Goal: Task Accomplishment & Management: Complete application form

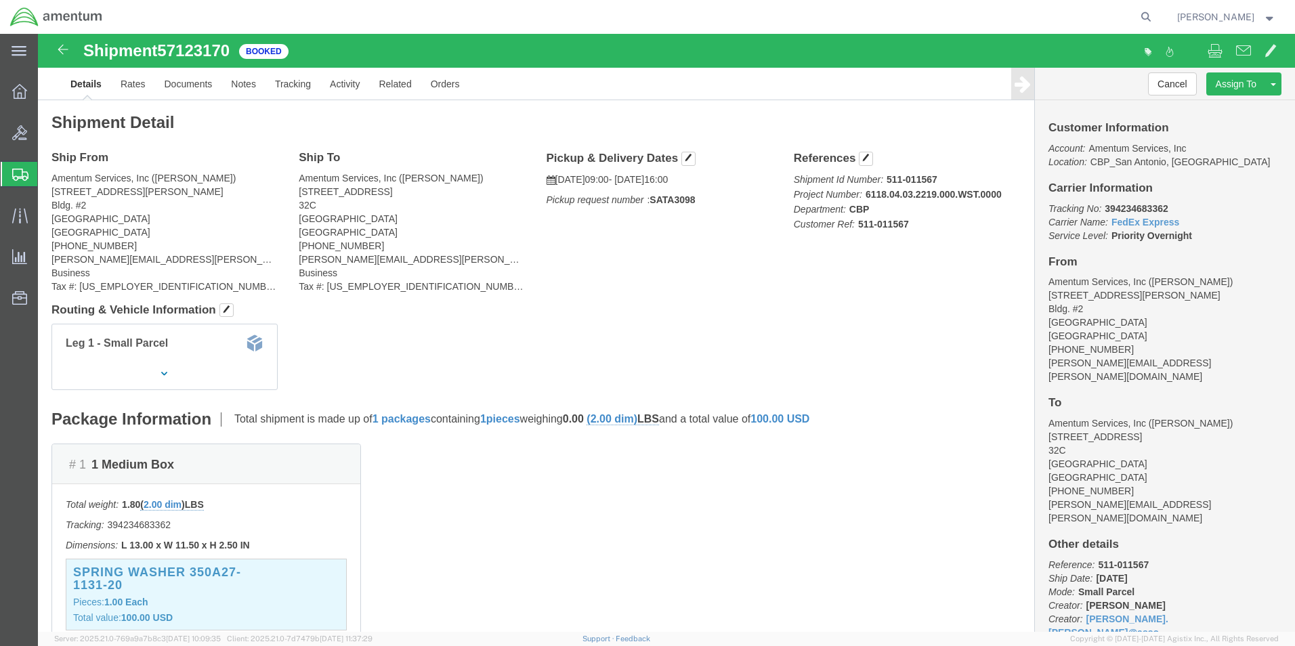
click at [0, 0] on span "Create Shipment" at bounding box center [0, 0] width 0 height 0
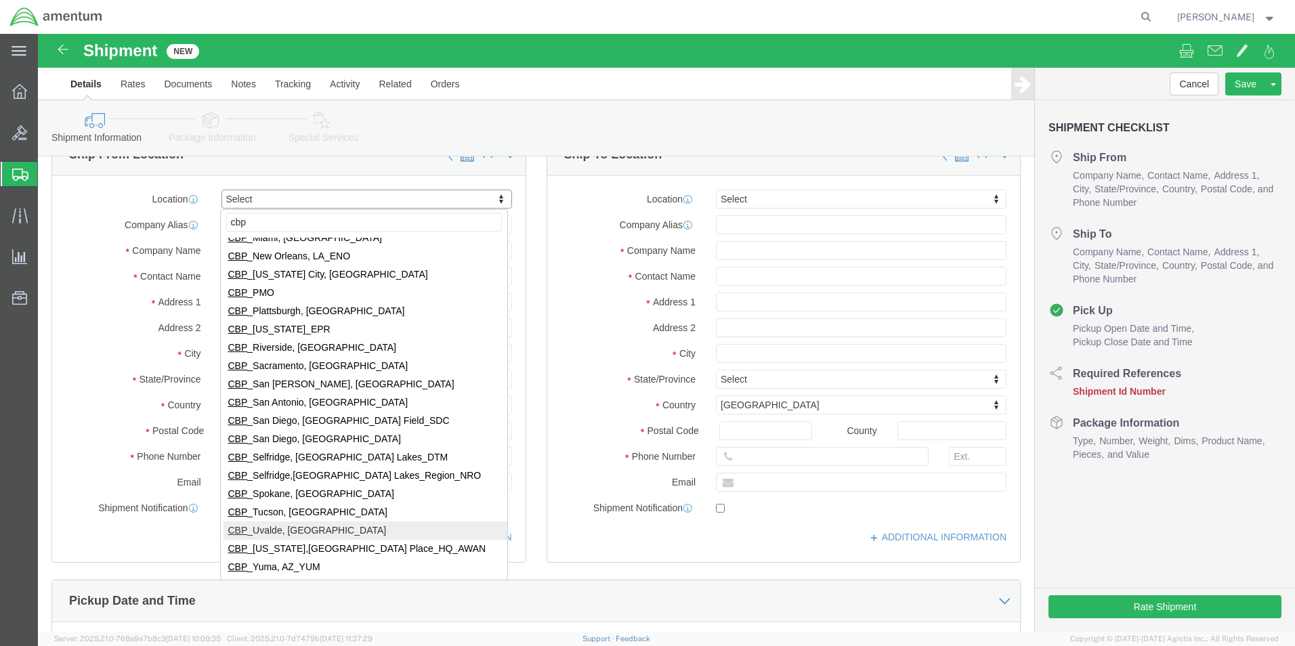
scroll to position [68, 0]
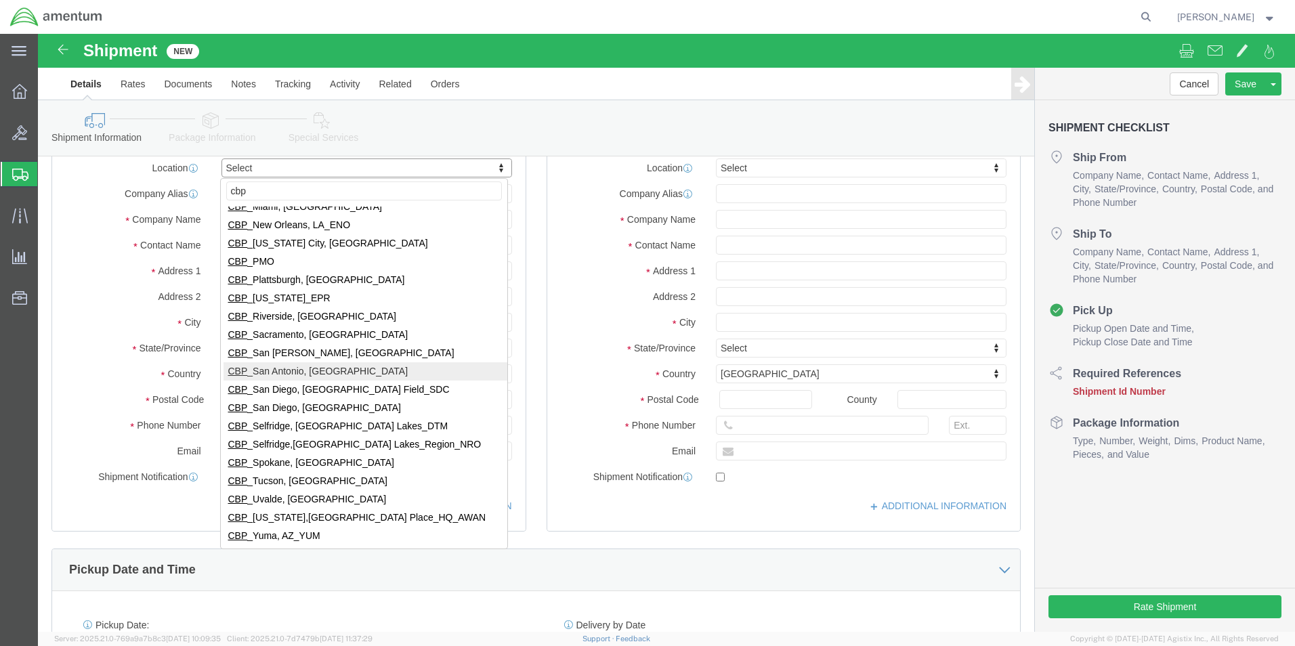
type input "cbp"
select select "49945"
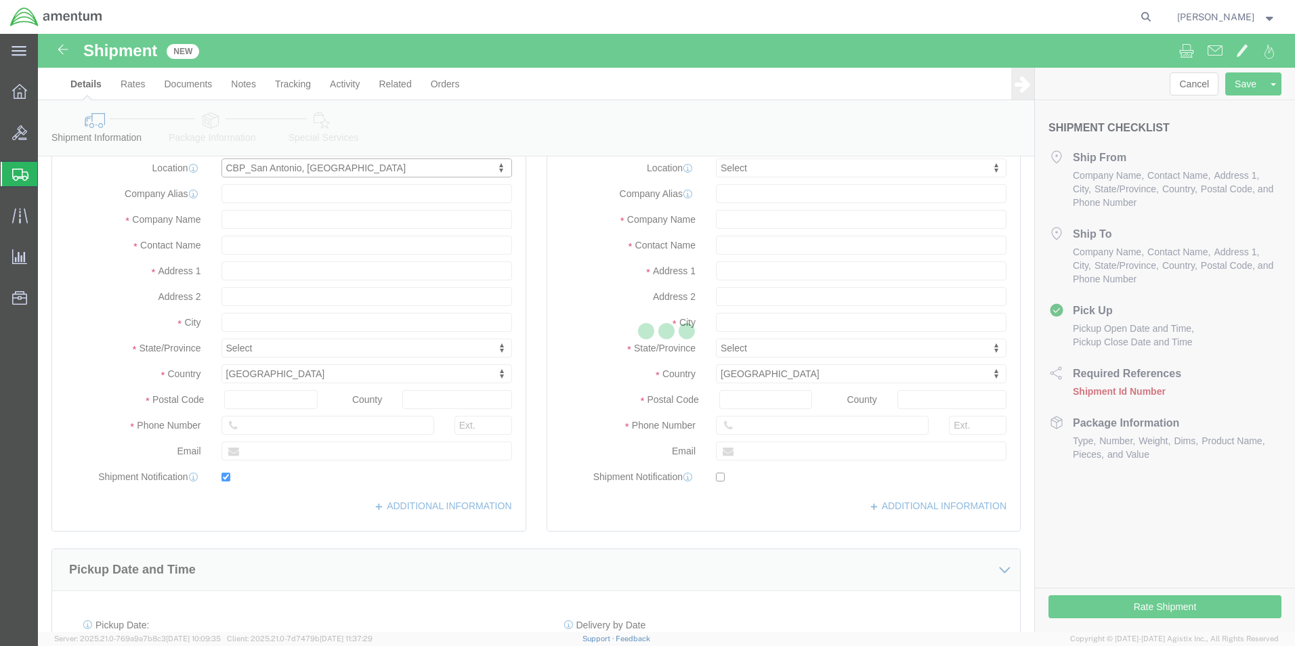
type input "[STREET_ADDRESS][PERSON_NAME]"
type input "Bldg. #2"
type input "78216"
type input "[PHONE_NUMBER]"
type input "[PERSON_NAME][EMAIL_ADDRESS][PERSON_NAME][DOMAIN_NAME]"
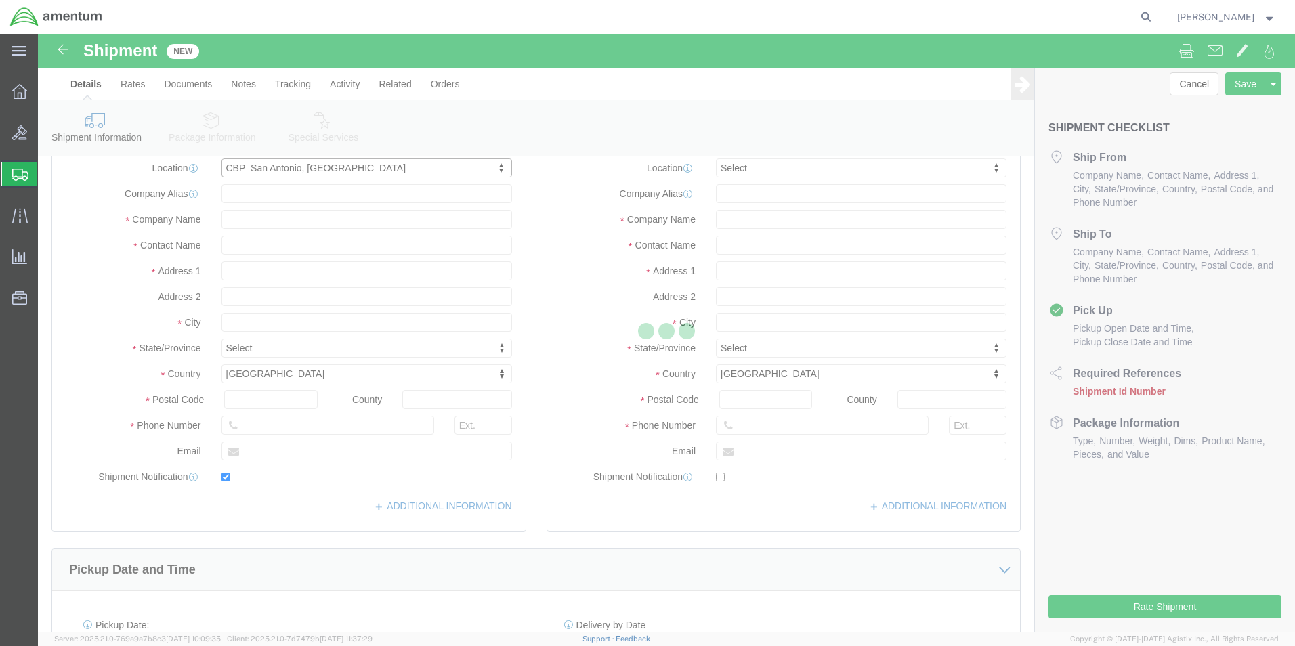
checkbox input "true"
type input "Amentum Services, Inc"
type input "[PERSON_NAME]"
type input "San Antonio"
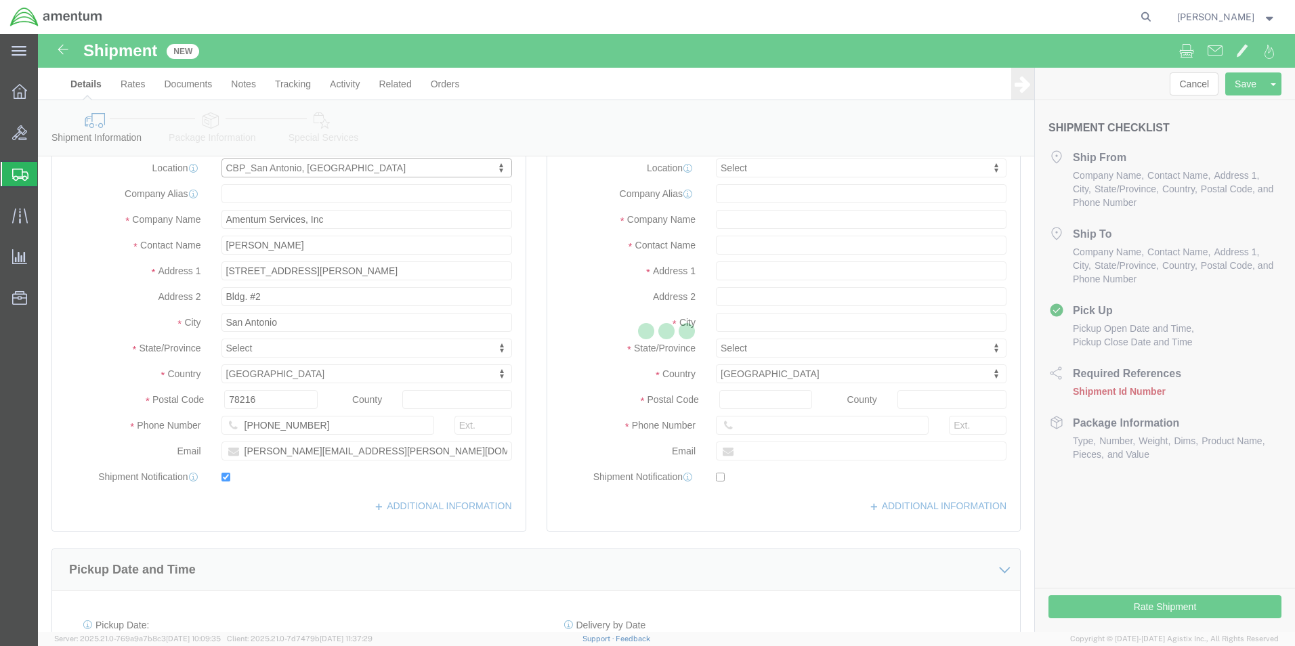
select select "[GEOGRAPHIC_DATA]"
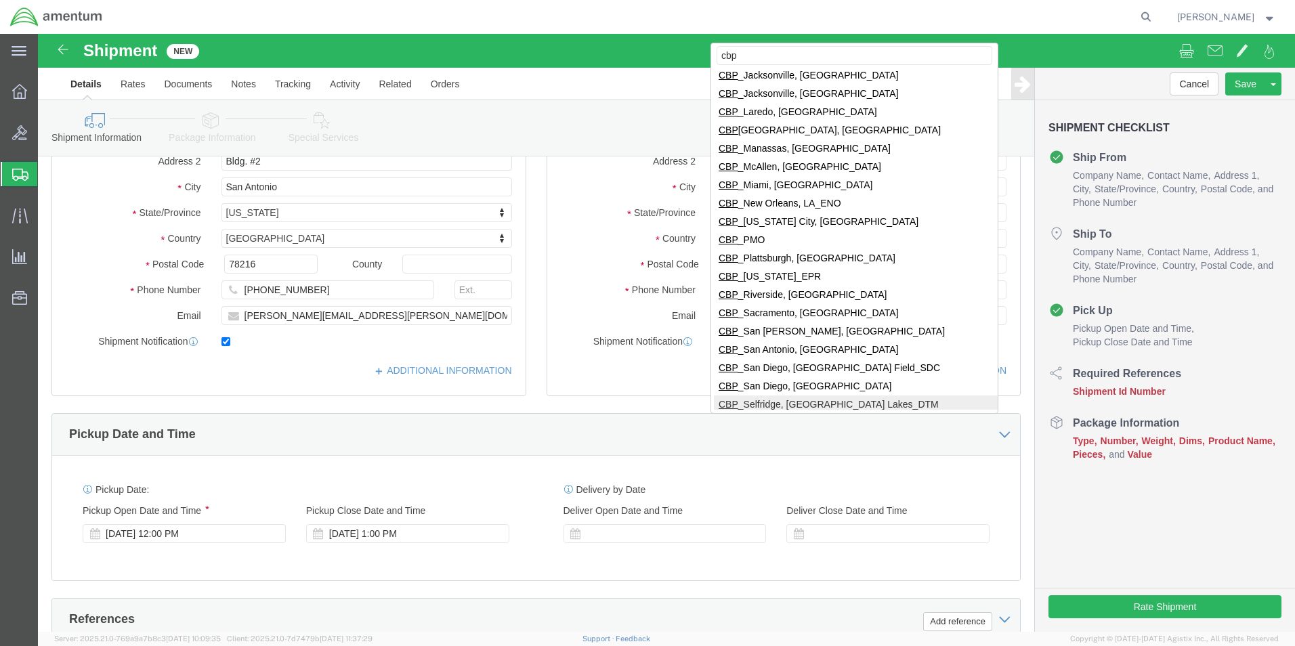
scroll to position [257, 0]
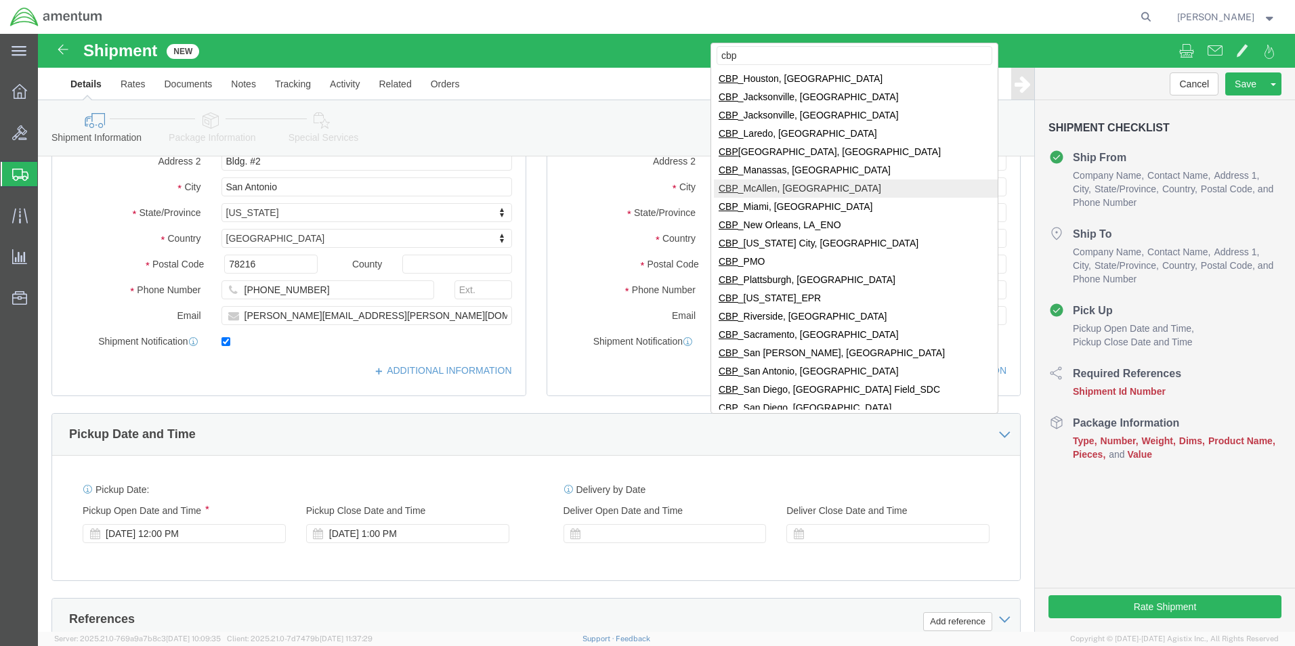
type input "cbp"
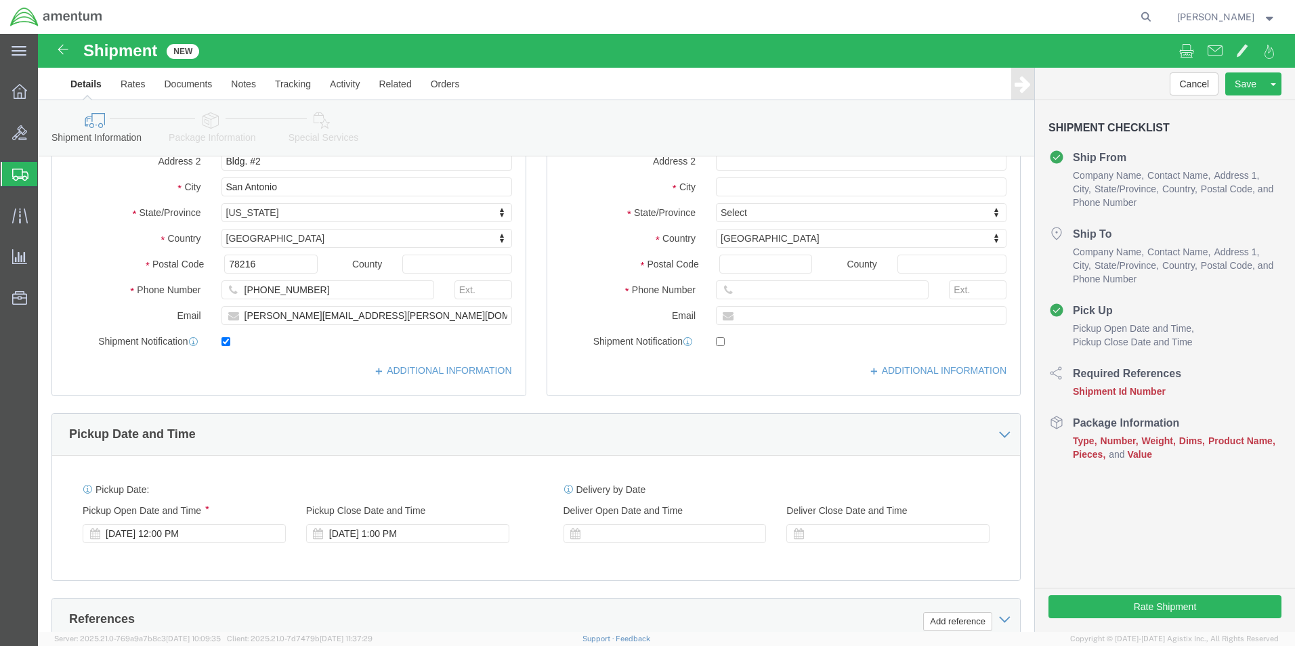
select select "49941"
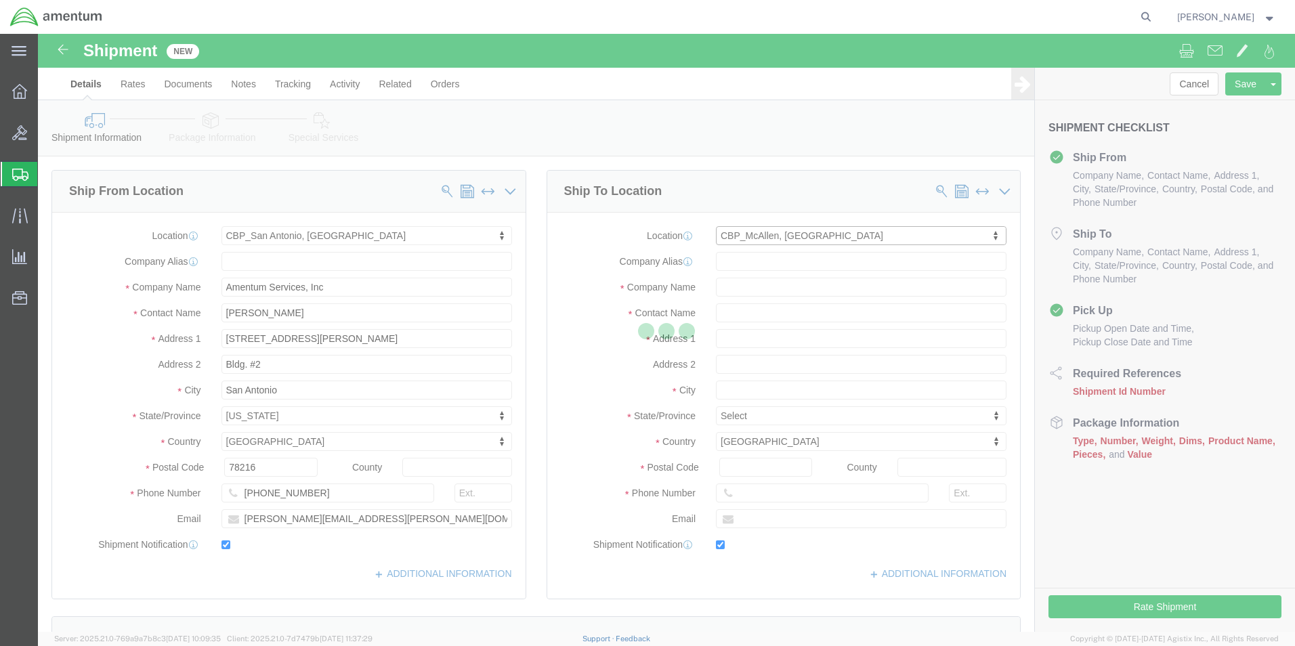
type input "[STREET_ADDRESS]"
type input "32C"
type input "78503"
type input "[PHONE_NUMBER]"
type input "[PERSON_NAME][EMAIL_ADDRESS][PERSON_NAME][DOMAIN_NAME]"
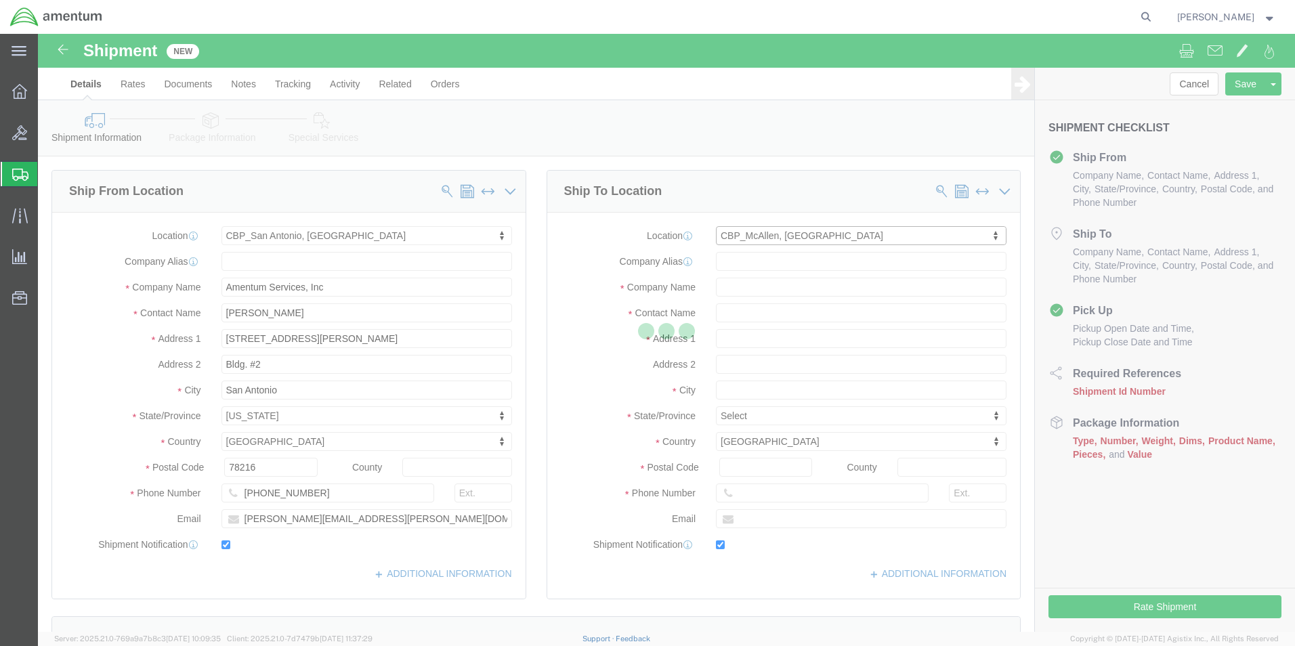
checkbox input "true"
type input "Amentum Services, Inc"
type input "[PERSON_NAME]"
type input "McAllen"
select select "[GEOGRAPHIC_DATA]"
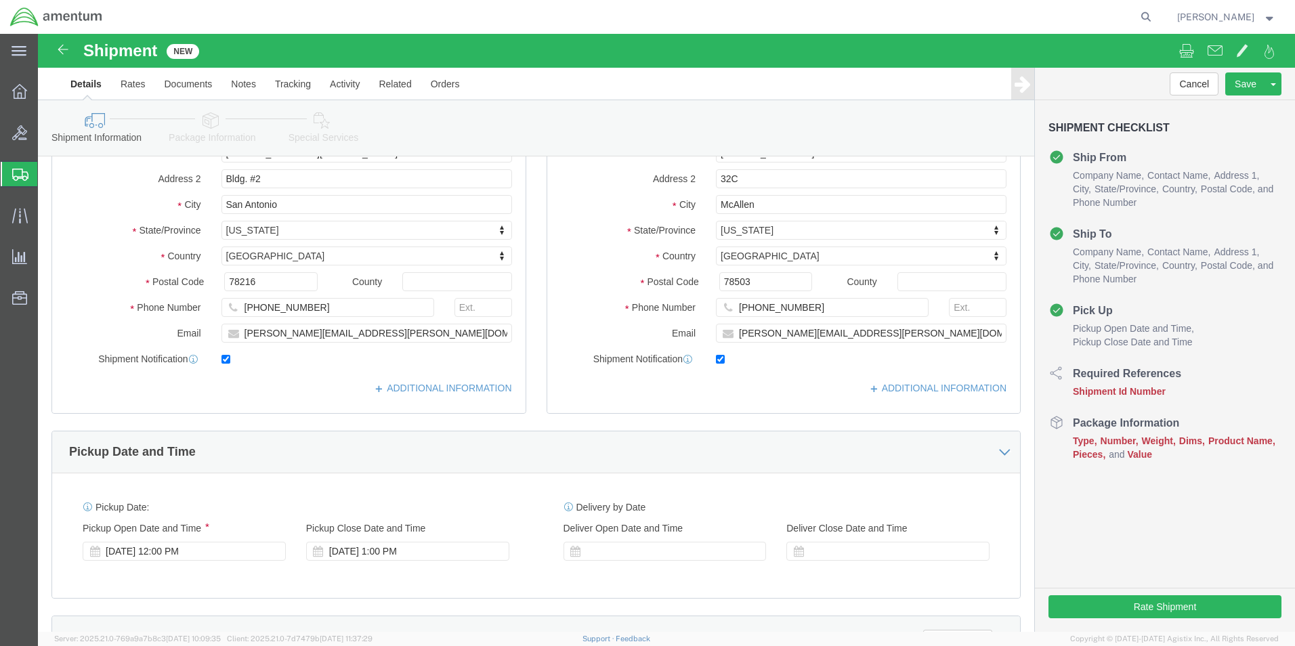
scroll to position [271, 0]
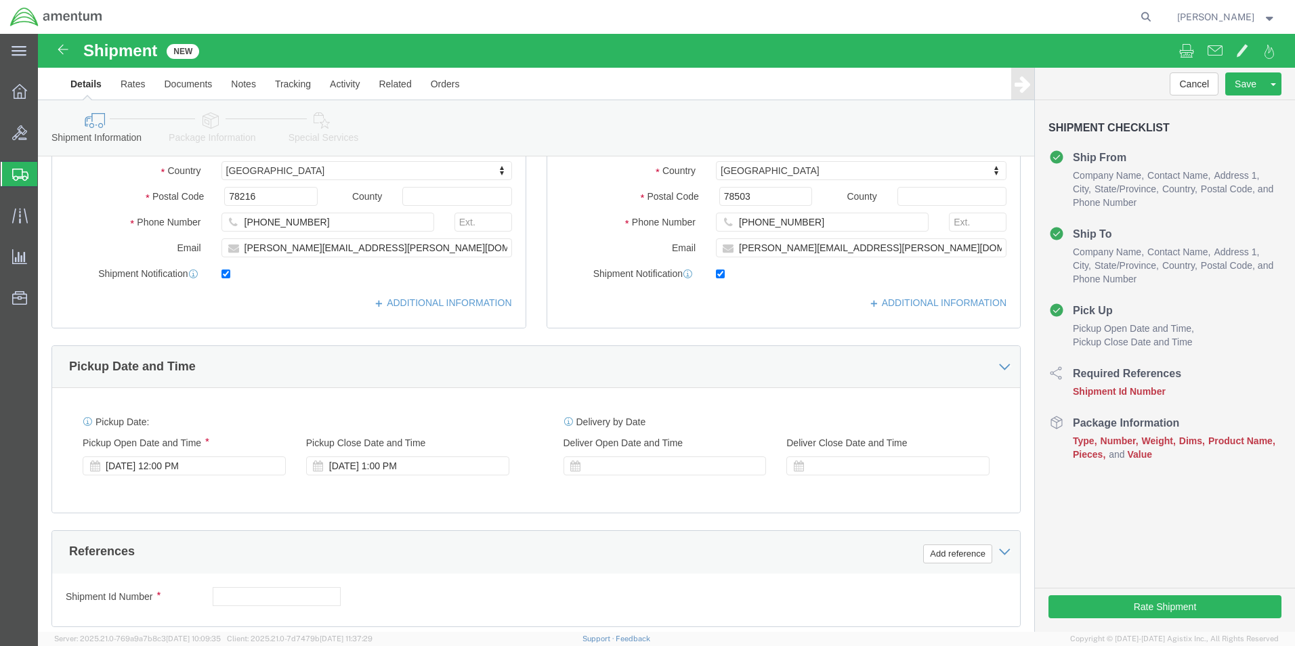
click div "[DATE] 1:00 PM"
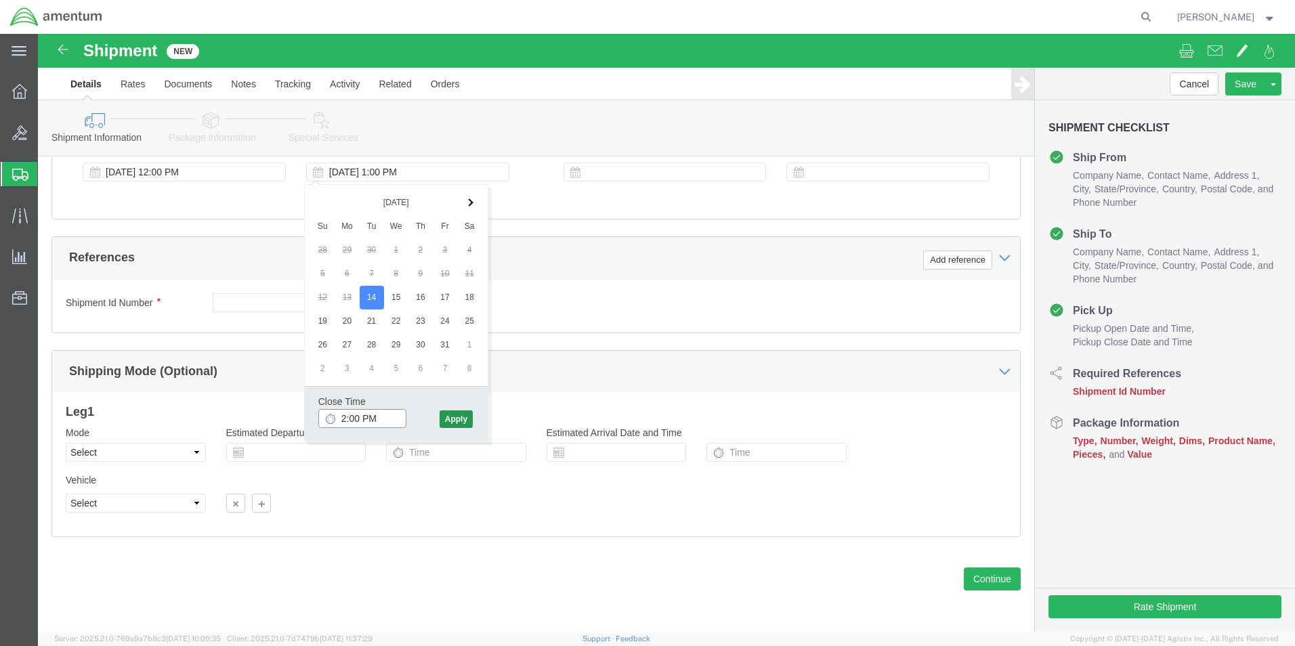
type input "2:00 PM"
click button "Apply"
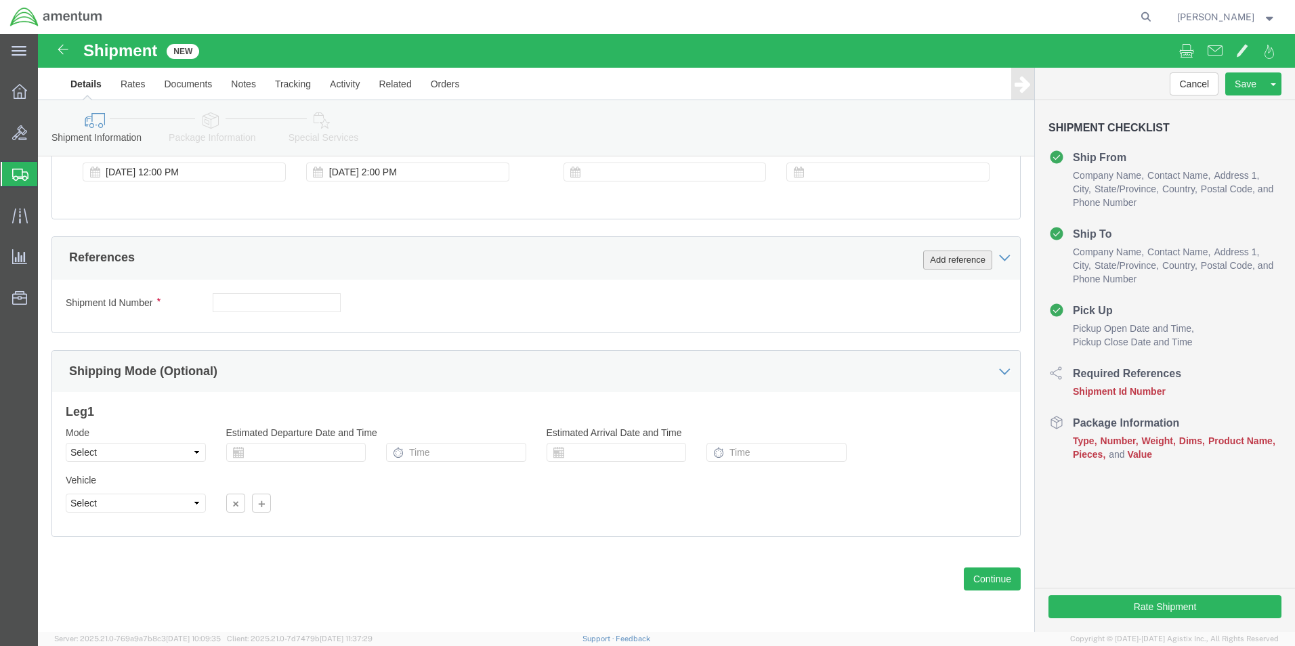
click button "Add reference"
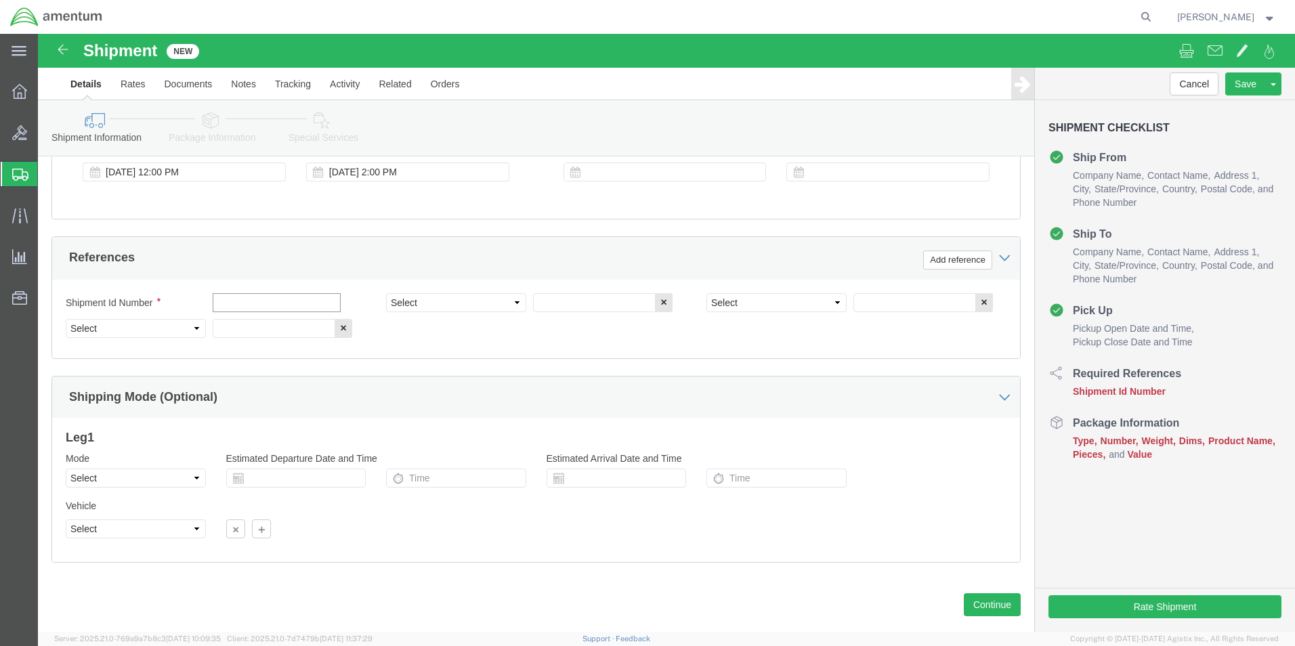
click input "text"
type input "c"
type input "534-011934"
click select "Select Account Type Activity ID Airline Appointment Number ASN Batch Request # …"
select select "CUSTREF"
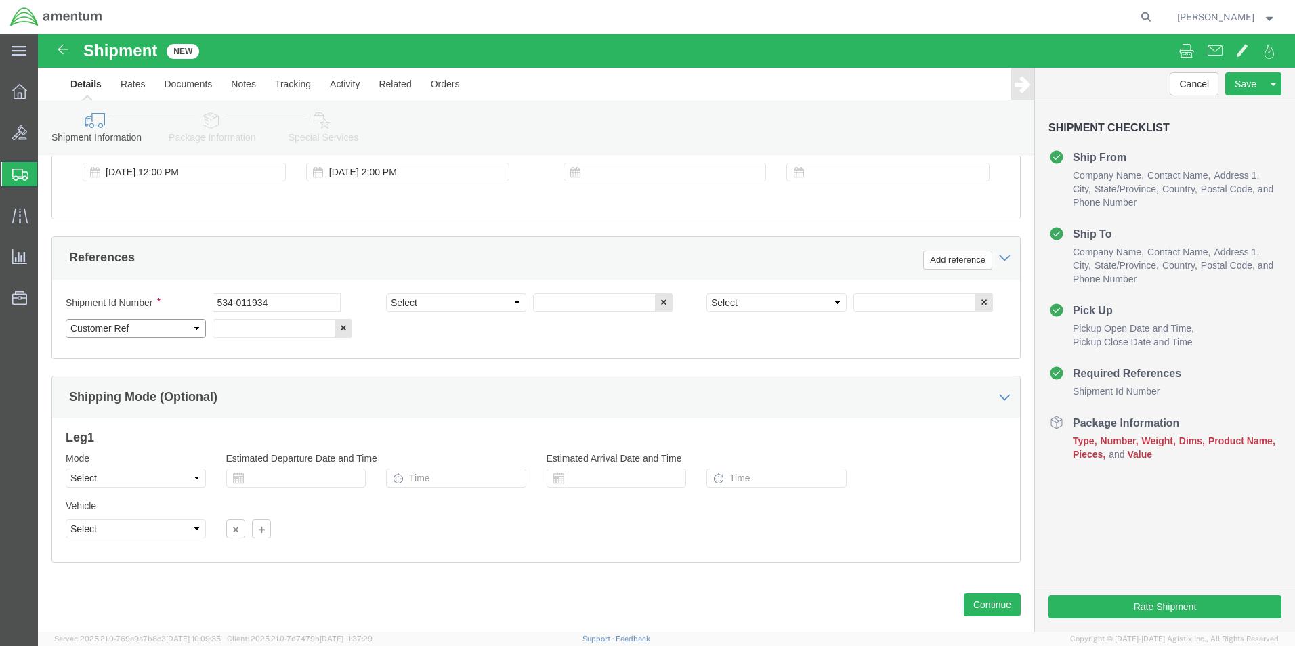
click select "Select Account Type Activity ID Airline Appointment Number ASN Batch Request # …"
click input "text"
type input "534-011934"
drag, startPoint x: 385, startPoint y: 263, endPoint x: 399, endPoint y: 280, distance: 21.6
click select "Select Account Type Activity ID Airline Appointment Number ASN Batch Request # …"
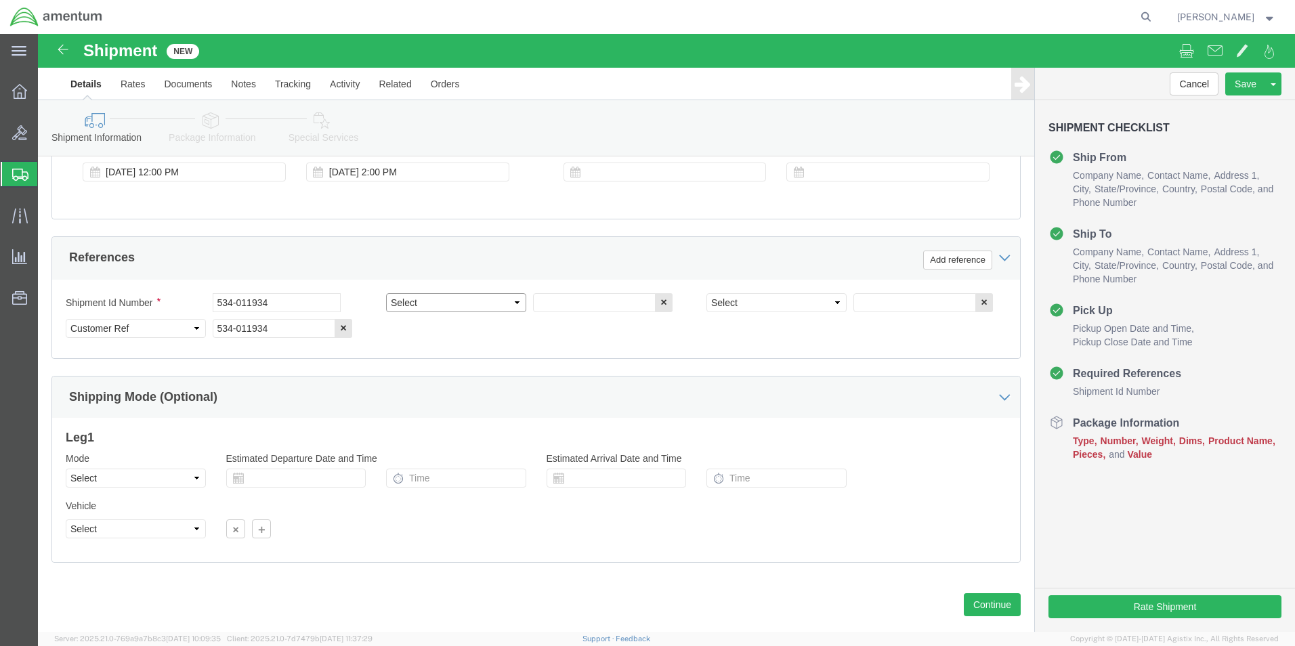
select select "DEPT"
click select "Select Account Type Activity ID Airline Appointment Number ASN Batch Request # …"
click input "text"
type input "c"
type input "CBP"
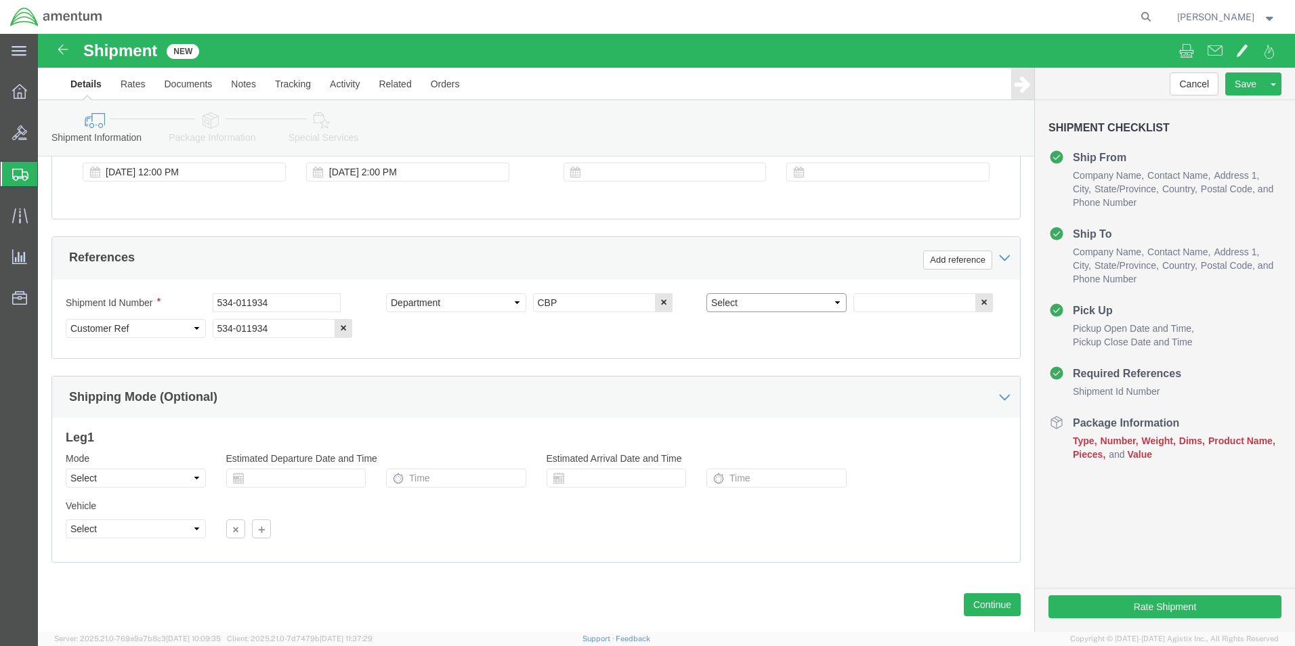
click select "Select Account Type Activity ID Airline Appointment Number ASN Batch Request # …"
select select "PROJNUM"
click select "Select Account Type Activity ID Airline Appointment Number ASN Batch Request # …"
click input "text"
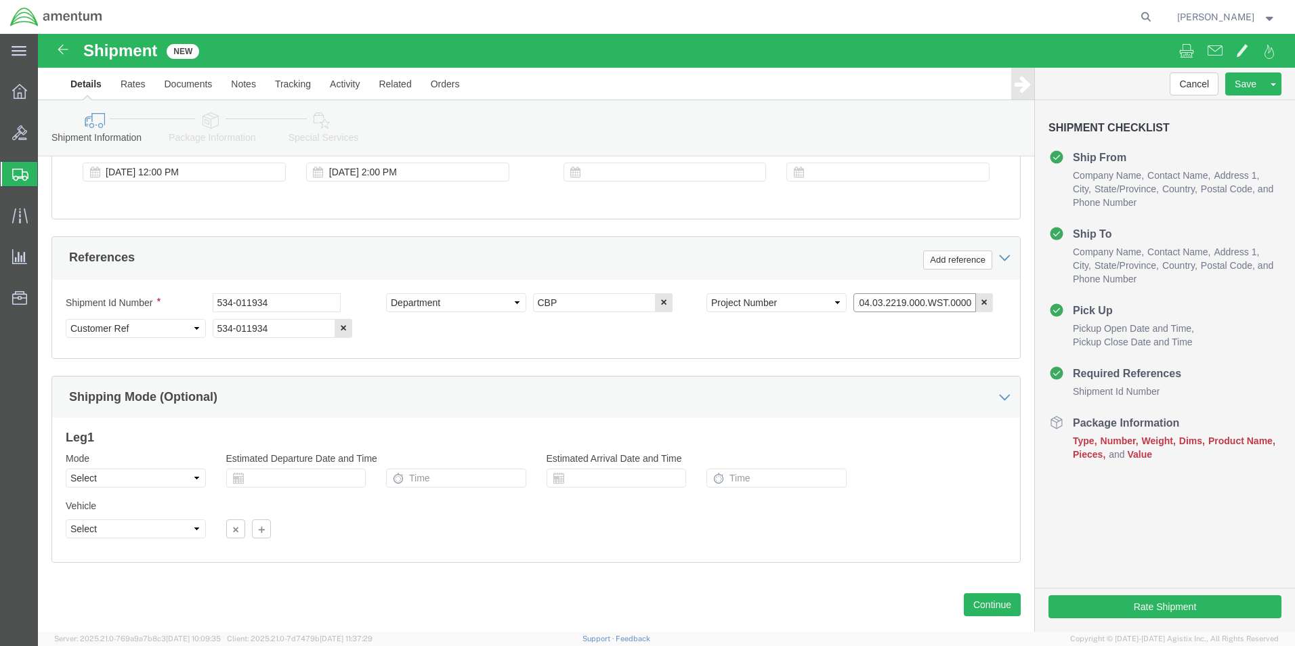
type input "6118.04.03.2219.000.WST.0000"
click select "Select Air Less than Truckload Multi-Leg Ocean Freight Rail Small Parcel Truckl…"
select select "LTL"
click select "Select Air Less than Truckload Multi-Leg Ocean Freight Rail Small Parcel Truckl…"
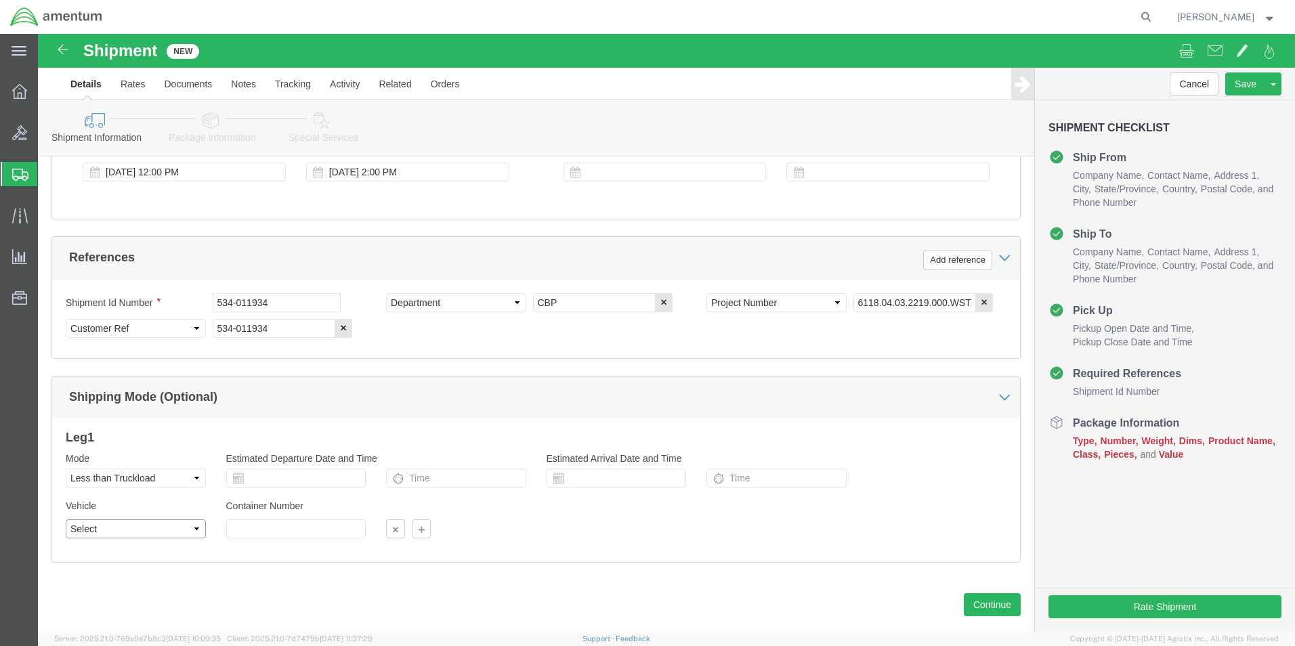
click select "Select Straight Truck"
select select "STTR"
click select "Select Straight Truck"
click button "Continue"
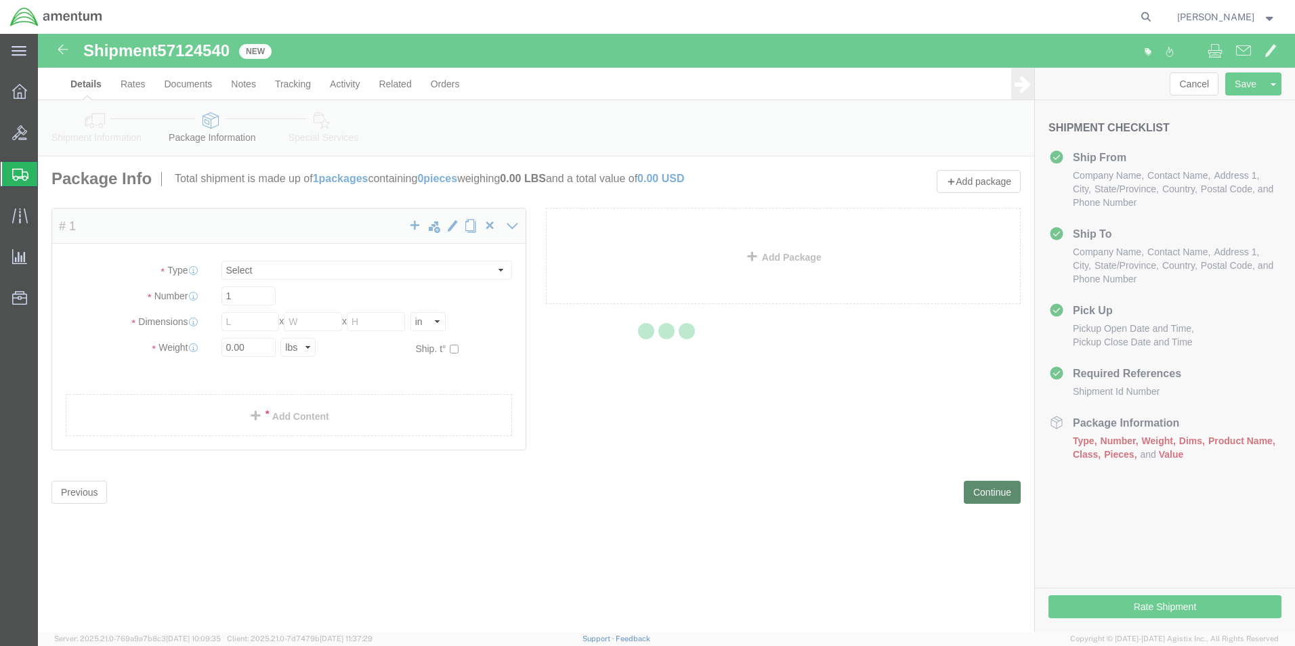
select select "CBOX"
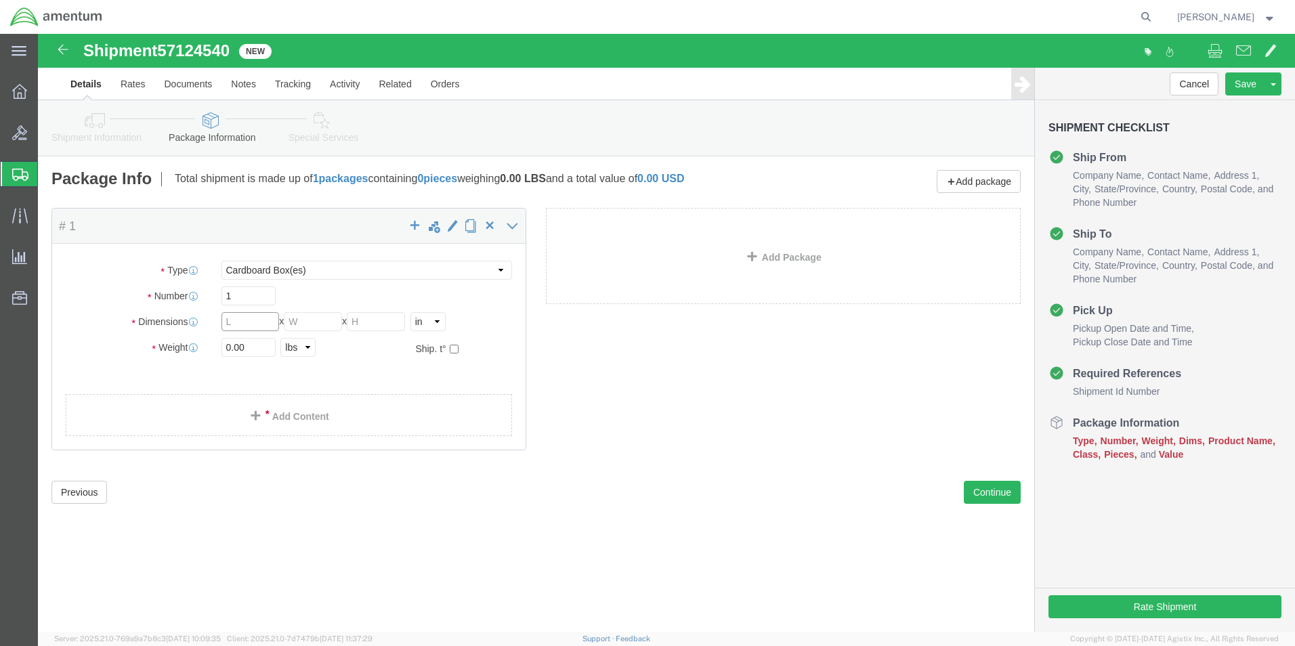
click input "text"
type input "119"
type input "14"
type input "7"
drag, startPoint x: 221, startPoint y: 313, endPoint x: 168, endPoint y: 313, distance: 52.8
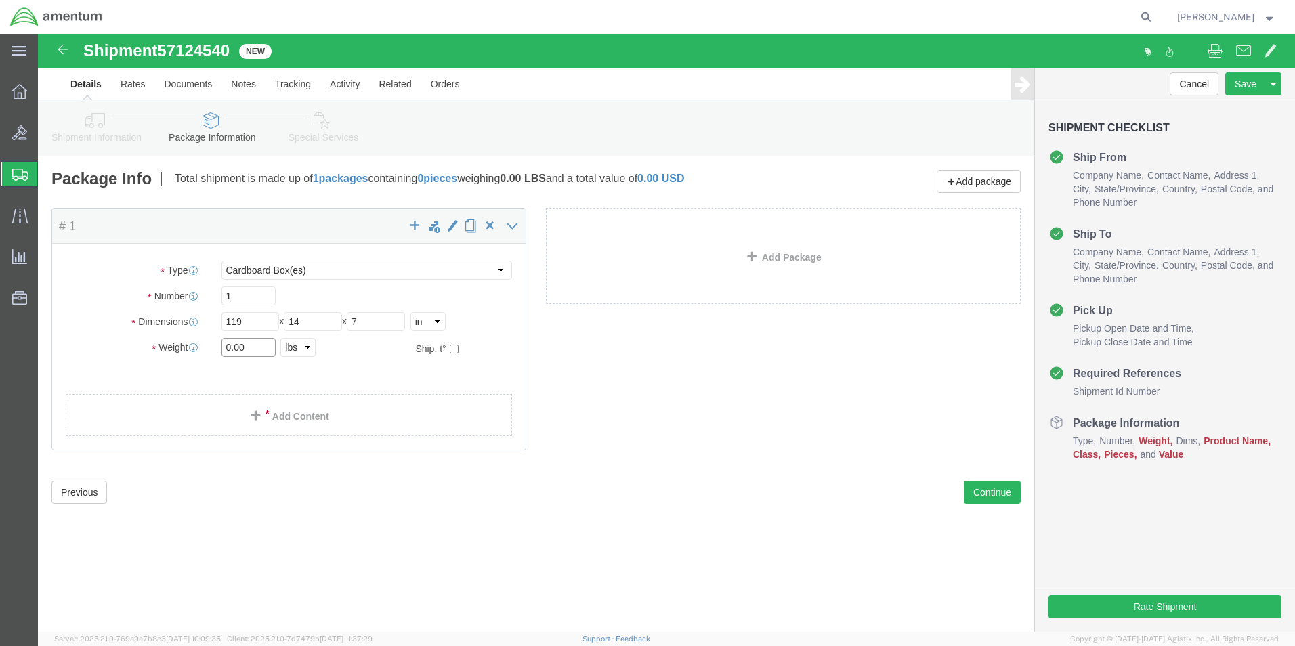
click div "Weight 0.00 Select kgs lbs Ship. t°"
type input "40.00"
click link "Add Content"
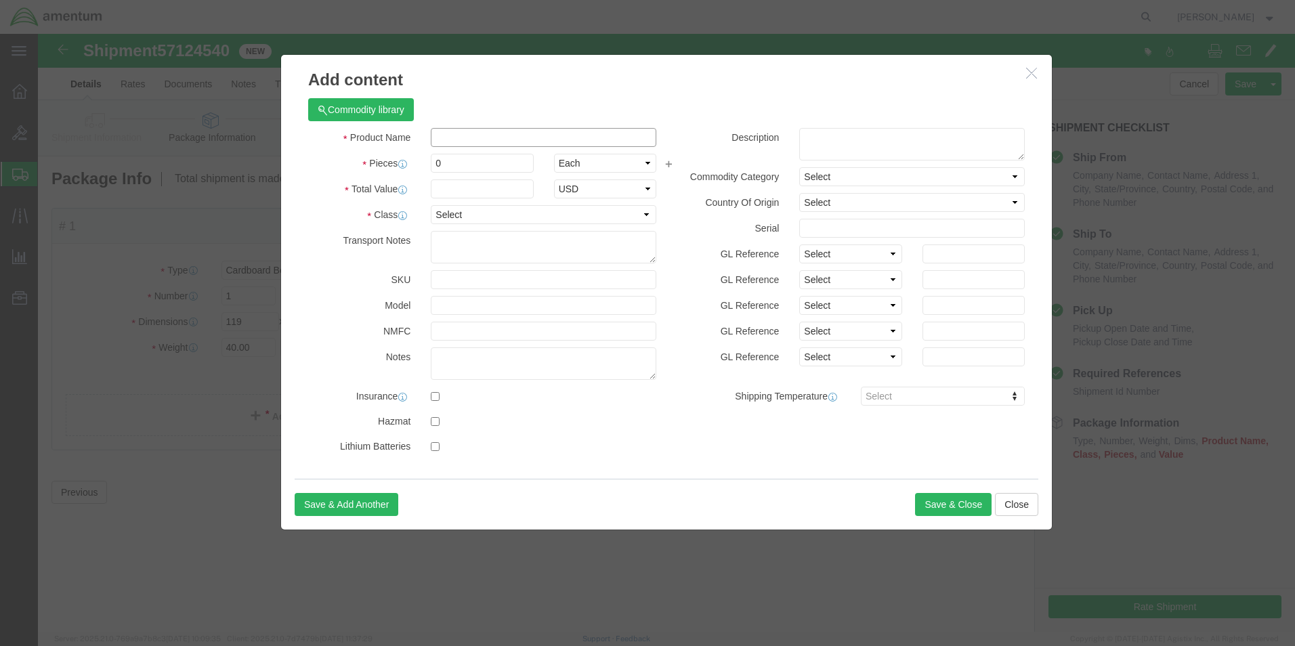
click input "text"
type input "[PERSON_NAME] STEP D350-591-311"
drag, startPoint x: 425, startPoint y: 133, endPoint x: 374, endPoint y: 128, distance: 50.4
click div "Pieces 0 Select Bag Barrels 100Board Feet Bottle Box Blister Pack Carats Can Ca…"
type input "1"
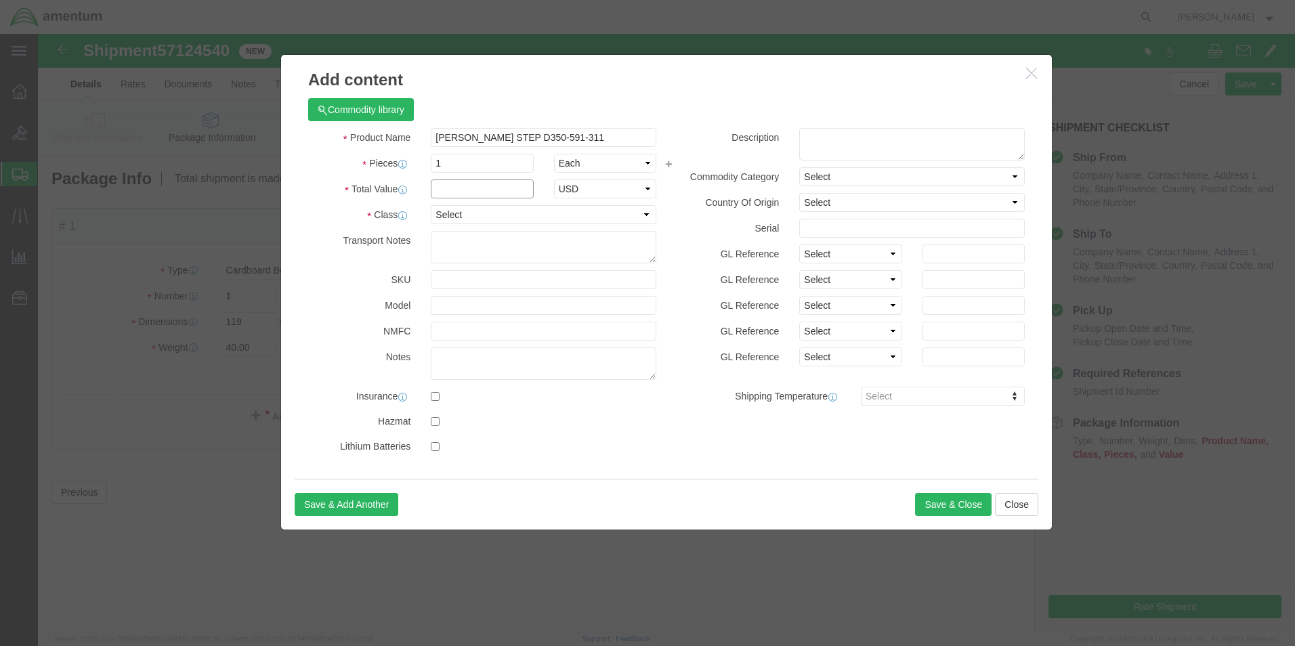
click input "text"
type input "100000"
click select "Select 50 55 60 65 70 85 92.5 100 125 175 250 300 400"
click h3 "Add content"
click select "Select 50 55 60 65 70 85 92.5 100 125 175 250 300 400"
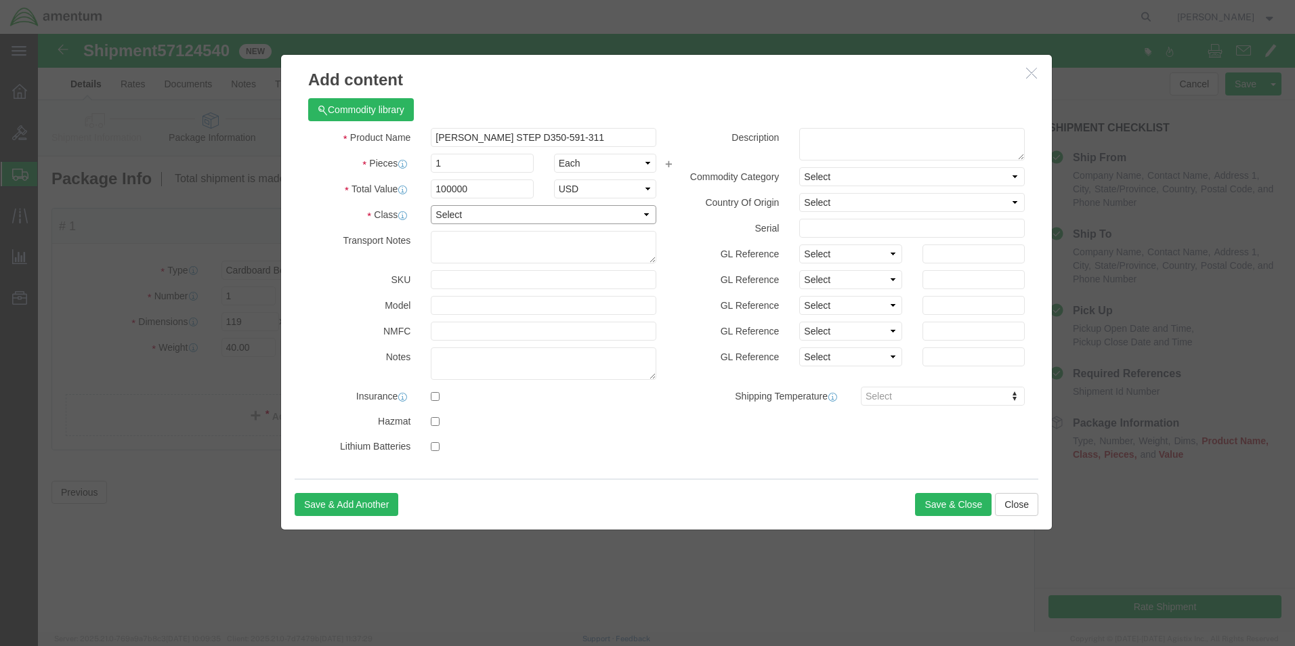
select select "175"
click select "Select 50 55 60 65 70 85 92.5 100 125 175 250 300 400"
click button "Save & Close"
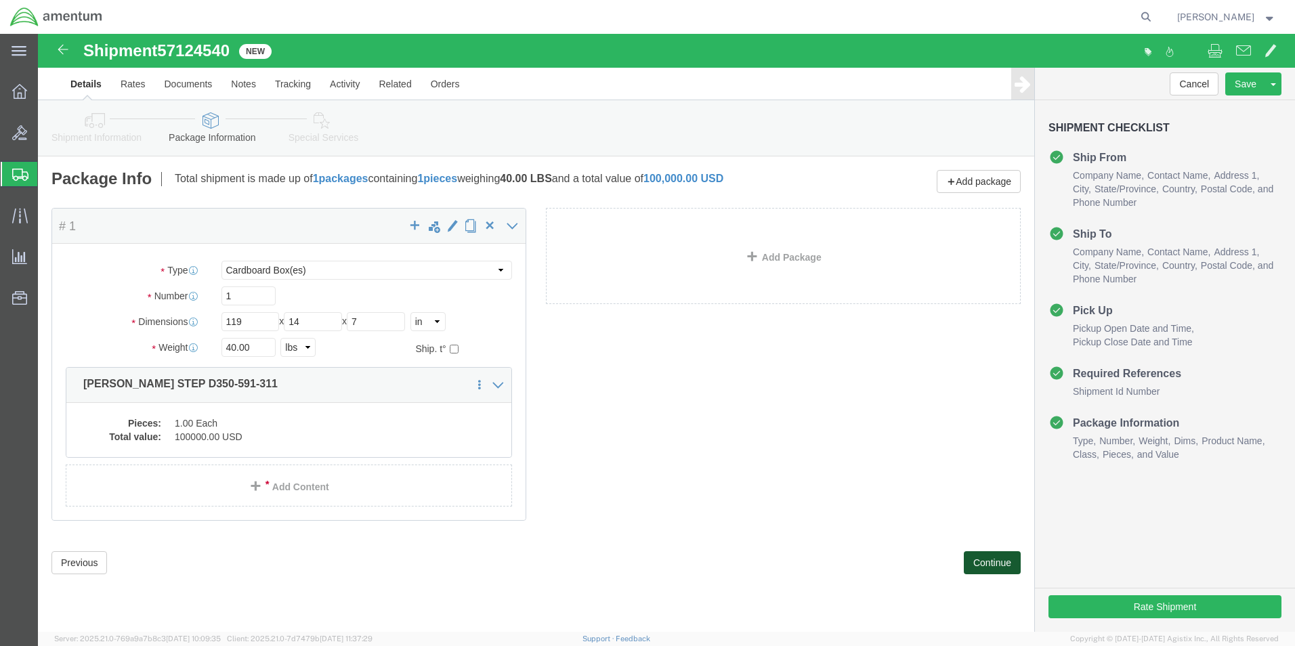
click button "Continue"
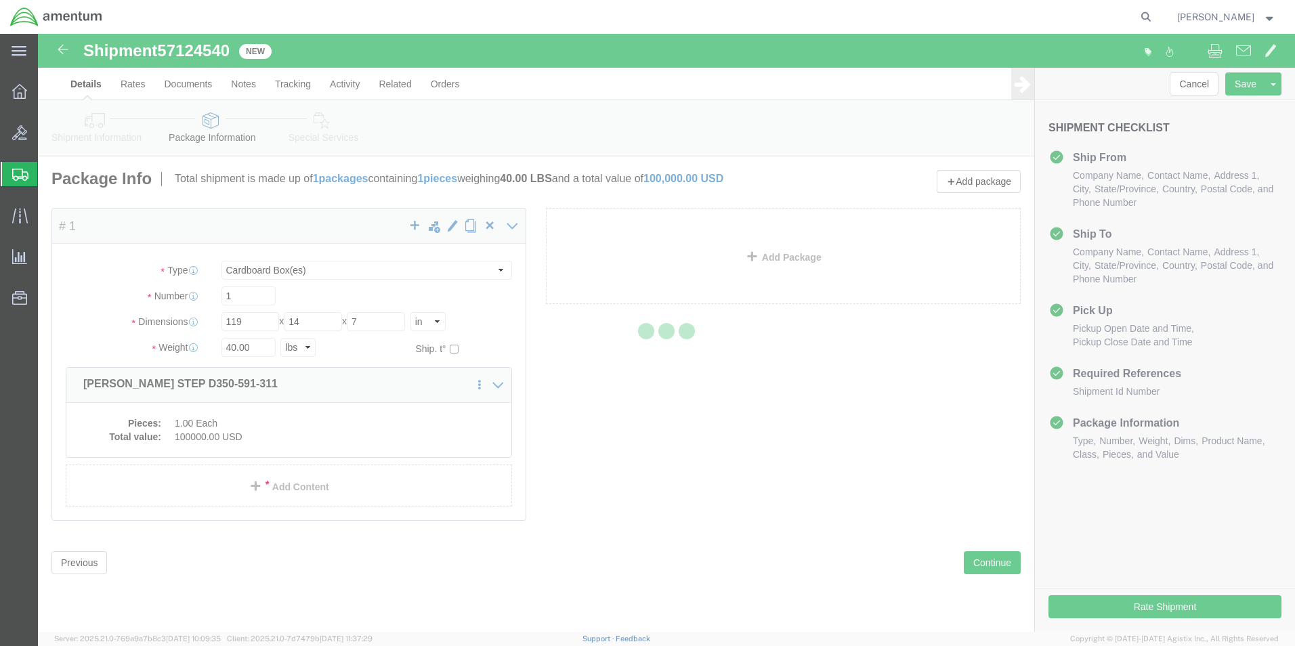
select select
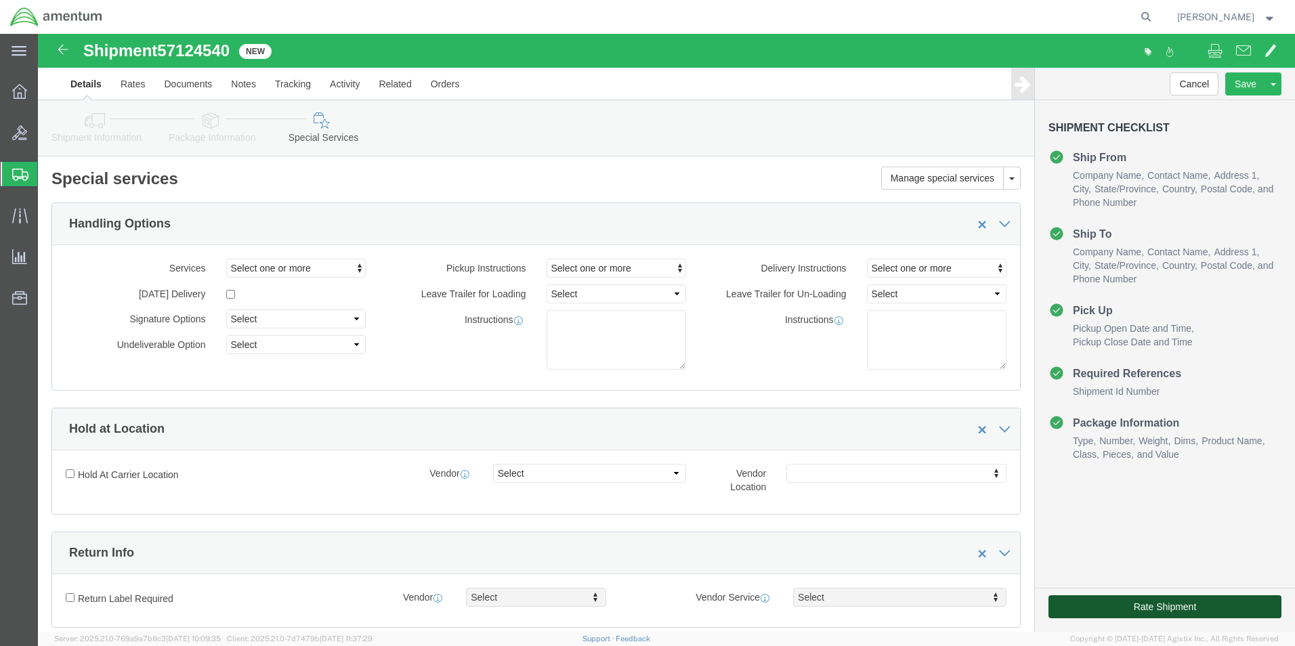
click button "Rate Shipment"
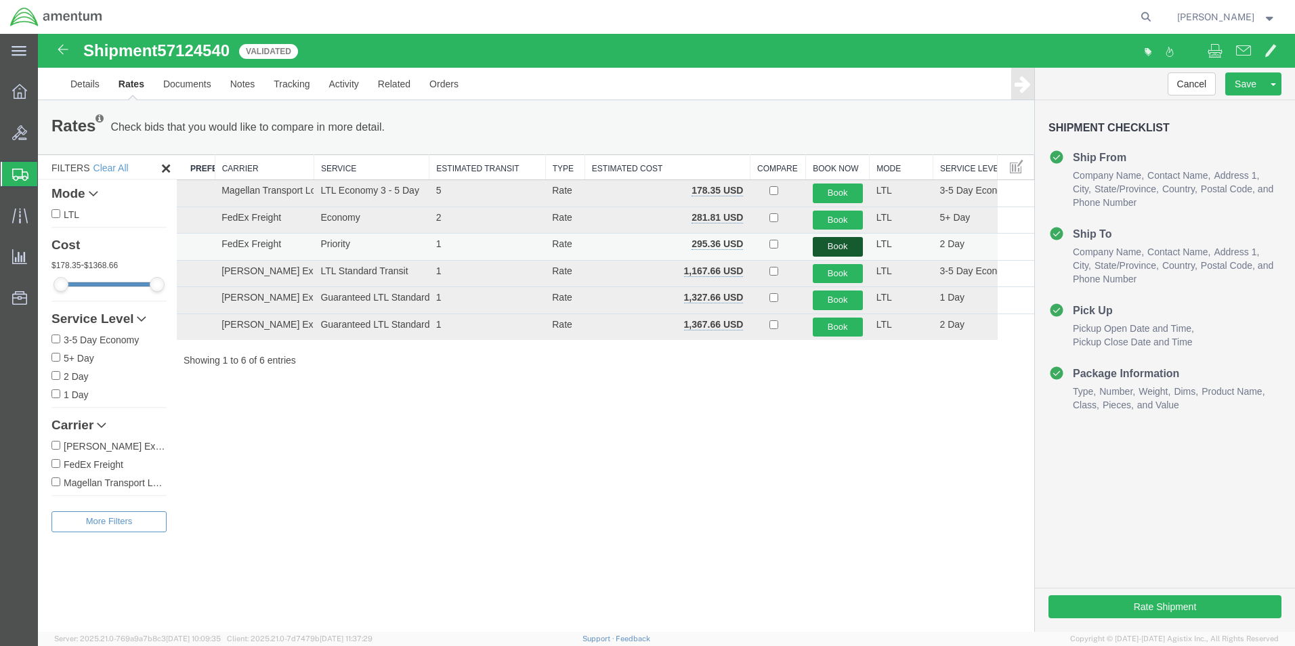
click at [850, 248] on button "Book" at bounding box center [837, 247] width 50 height 20
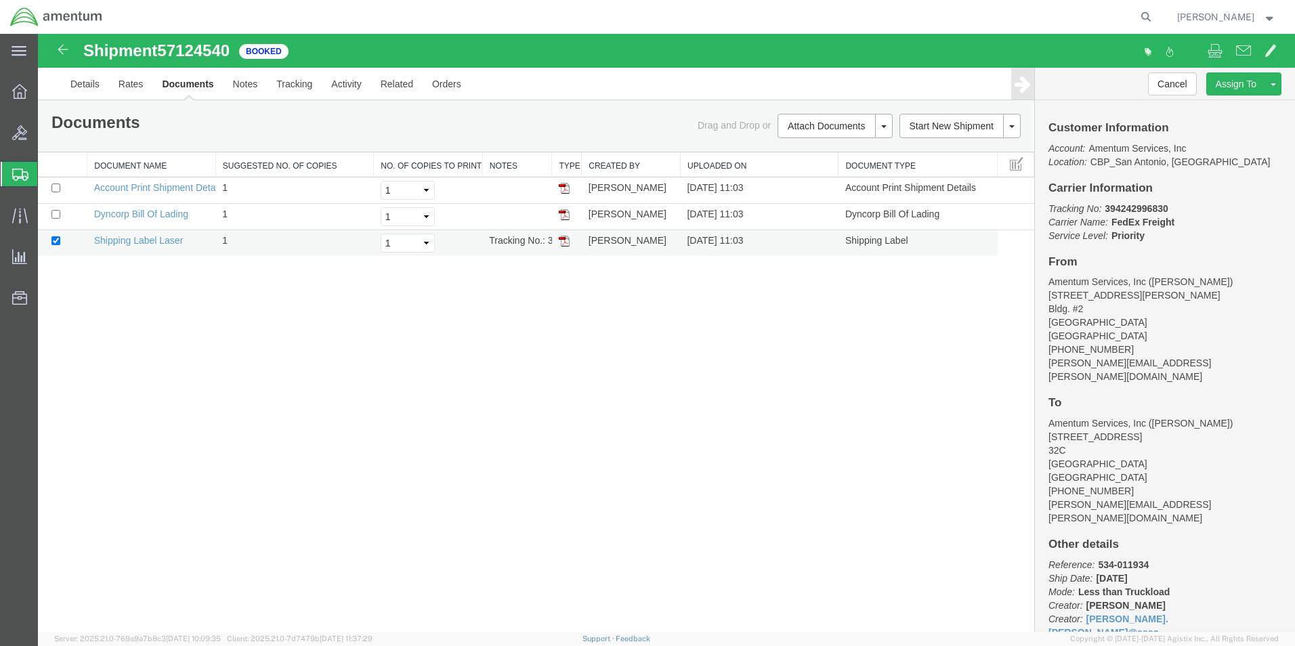
drag, startPoint x: 566, startPoint y: 246, endPoint x: 576, endPoint y: 238, distance: 12.5
click at [566, 246] on img at bounding box center [564, 241] width 11 height 11
click at [93, 83] on link "Details" at bounding box center [85, 84] width 48 height 32
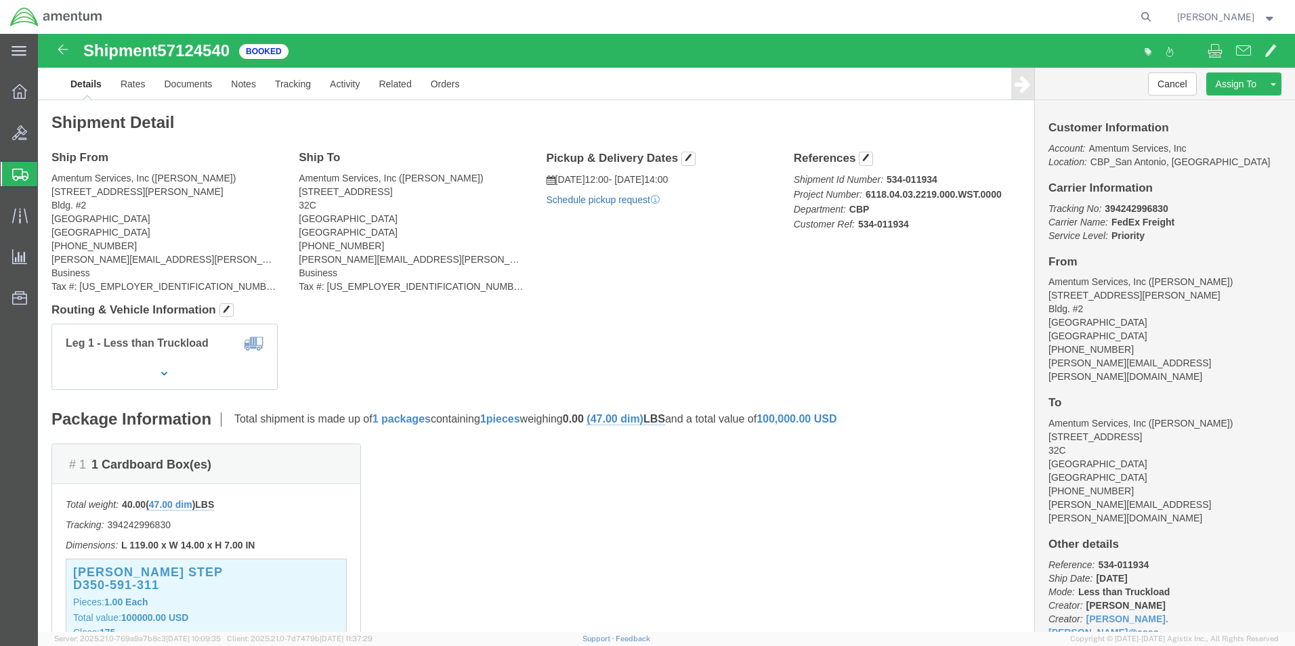
click link "Schedule pickup request"
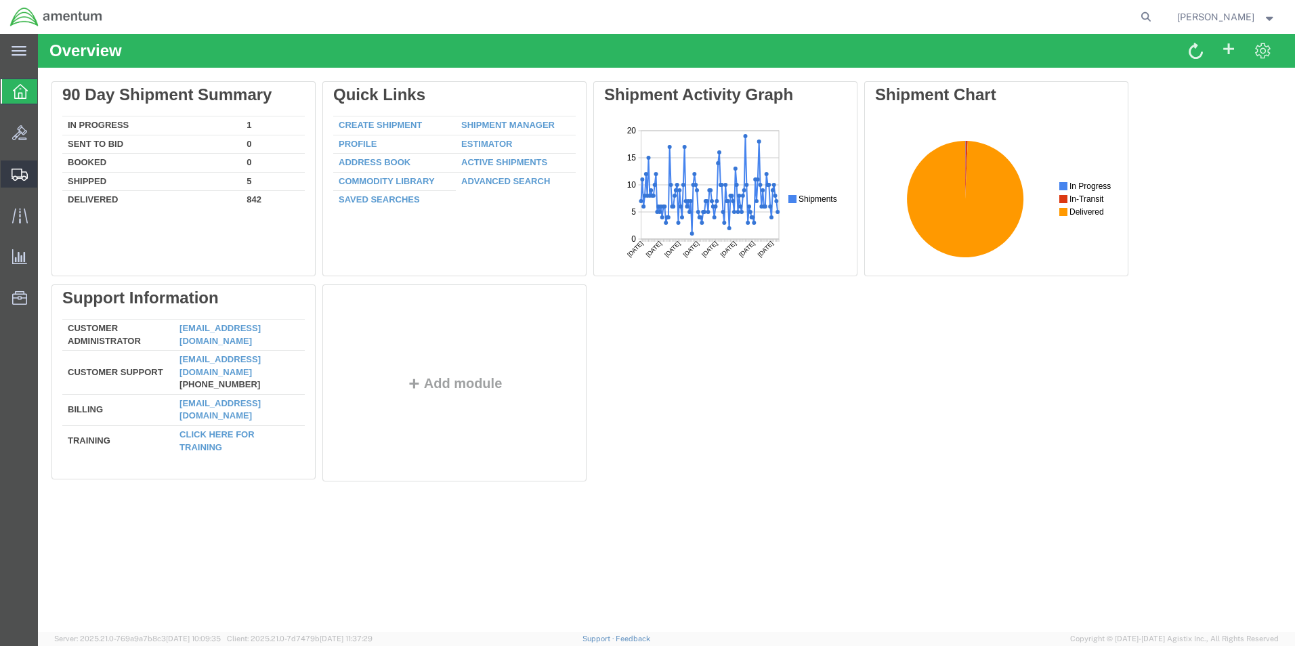
click at [24, 177] on icon at bounding box center [20, 175] width 16 height 12
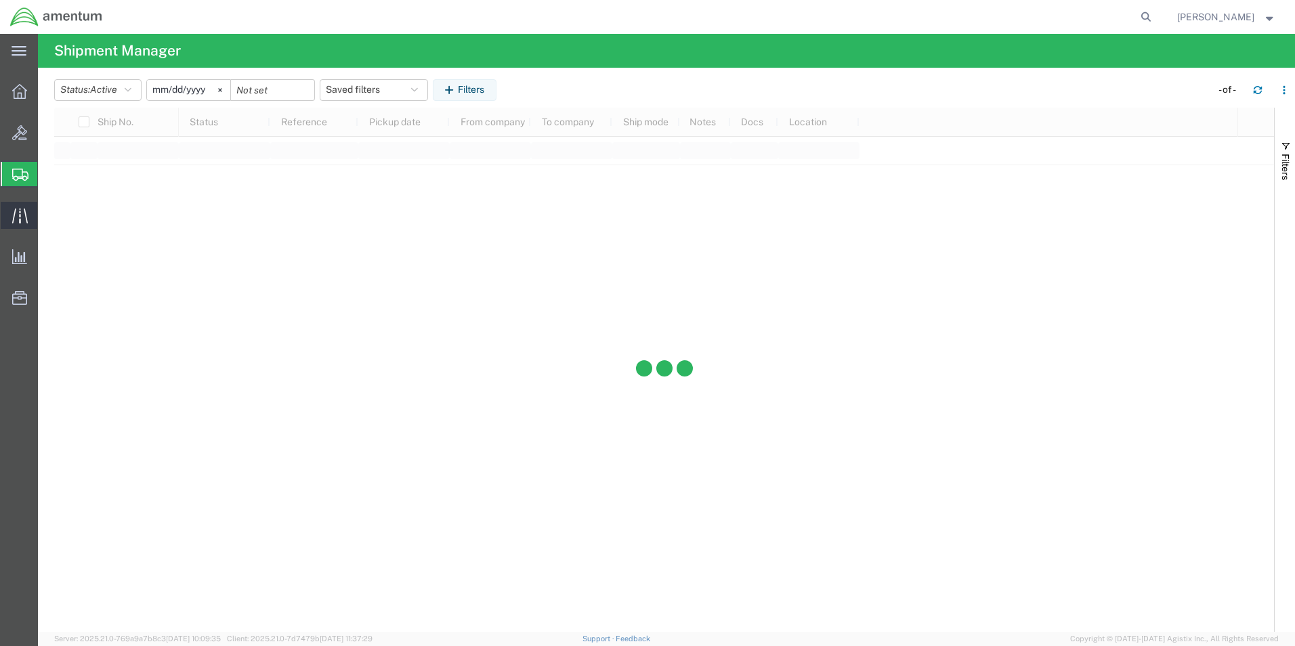
click at [16, 217] on icon at bounding box center [20, 216] width 16 height 16
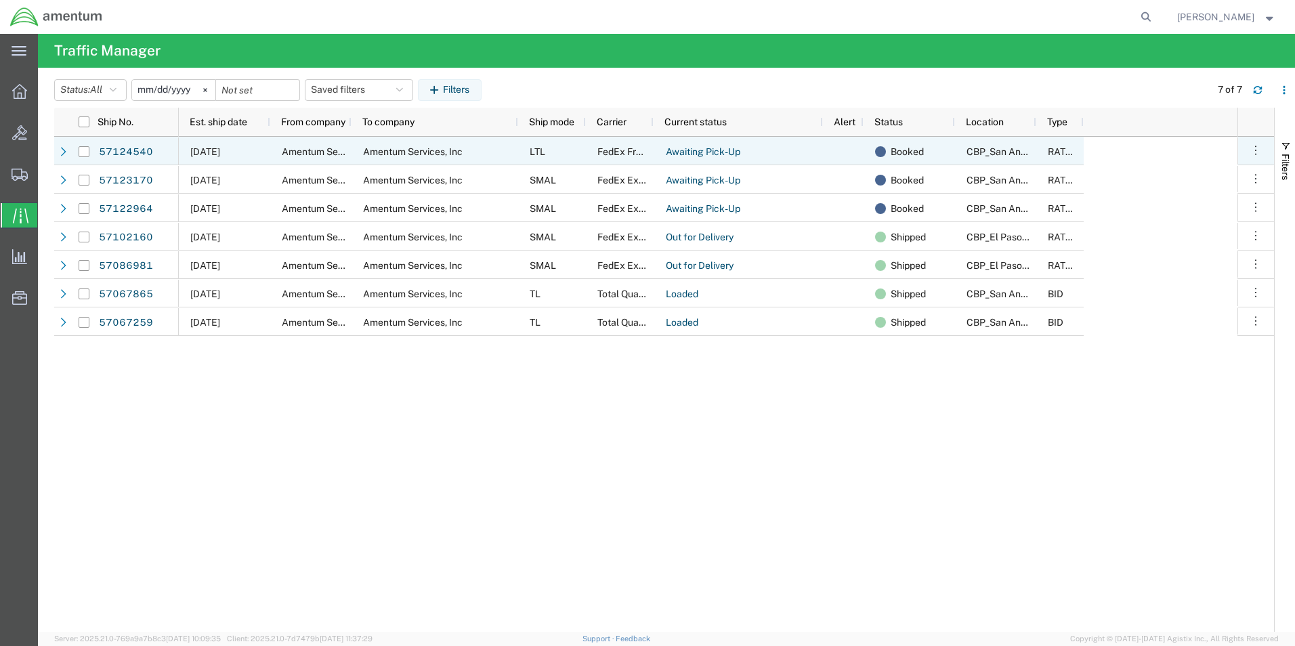
click at [606, 153] on span "FedEx Freight" at bounding box center [627, 151] width 61 height 11
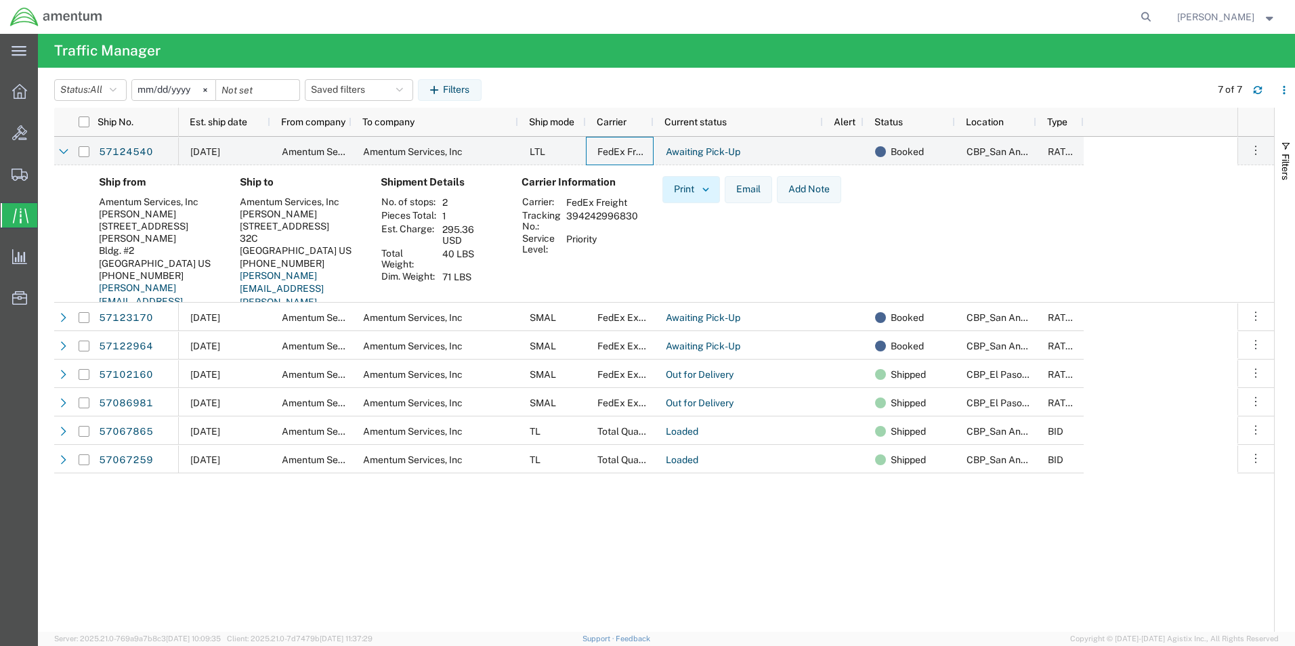
click at [708, 194] on img "button" at bounding box center [705, 189] width 12 height 12
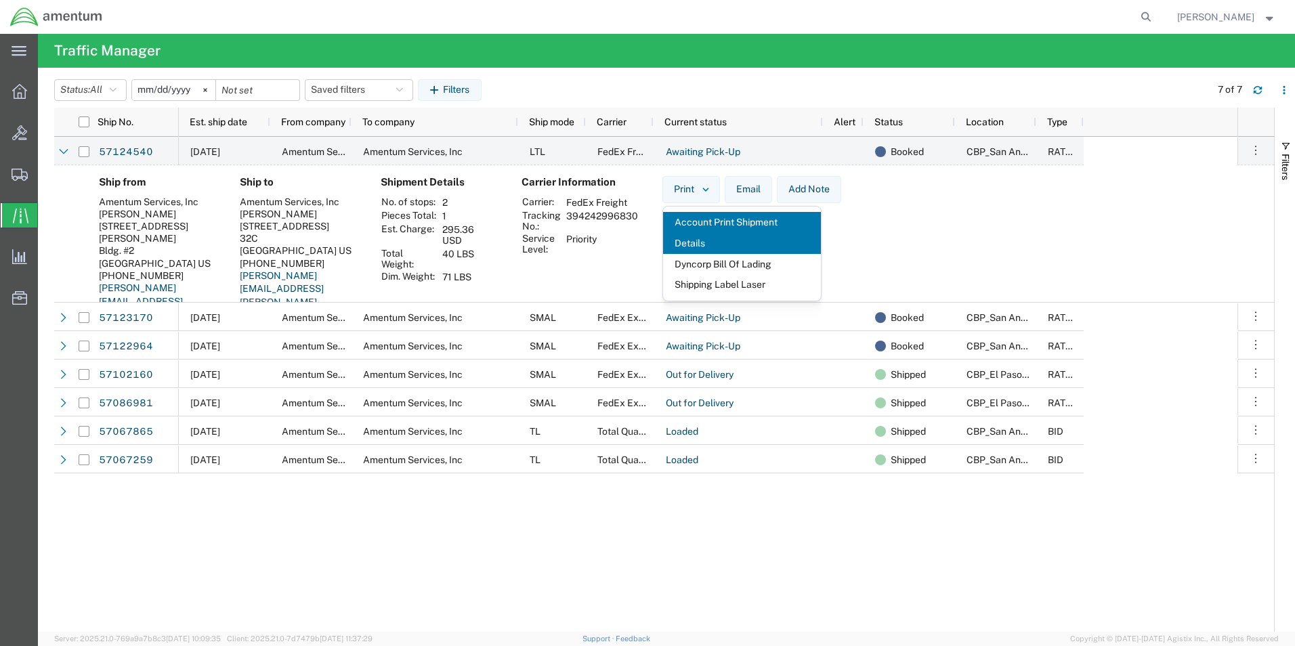
click at [695, 244] on span "Account Print Shipment Details" at bounding box center [742, 233] width 158 height 42
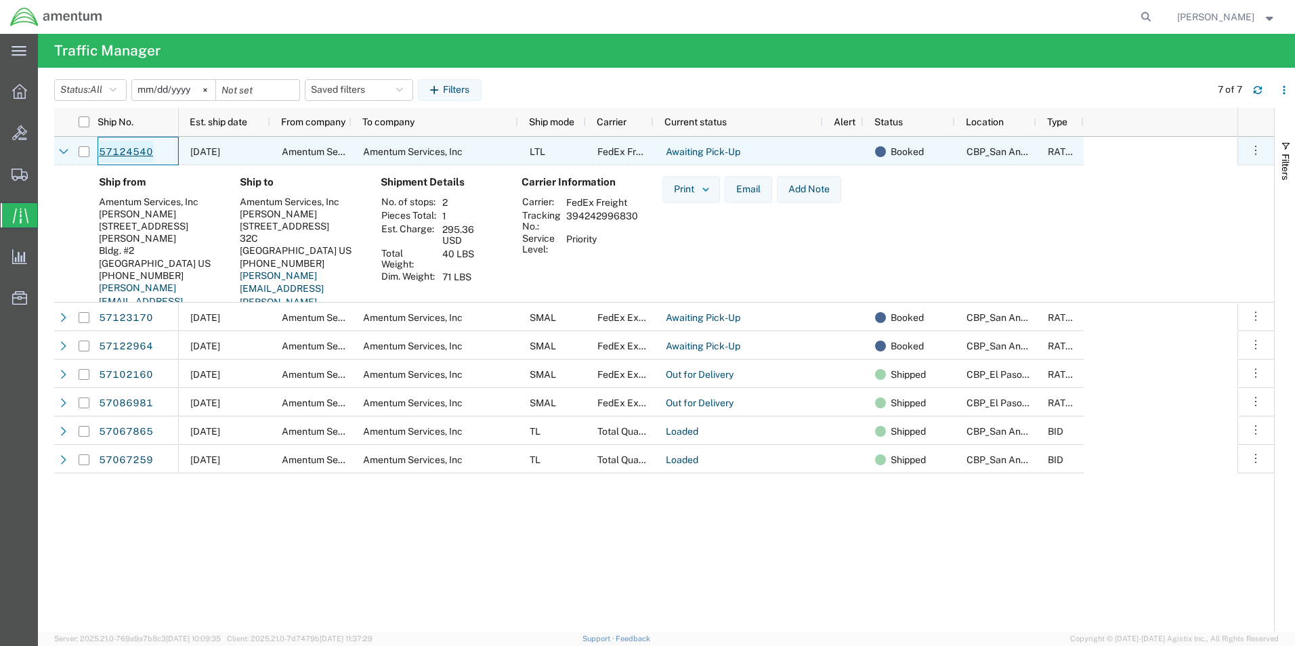
click at [118, 150] on link "57124540" at bounding box center [126, 152] width 56 height 22
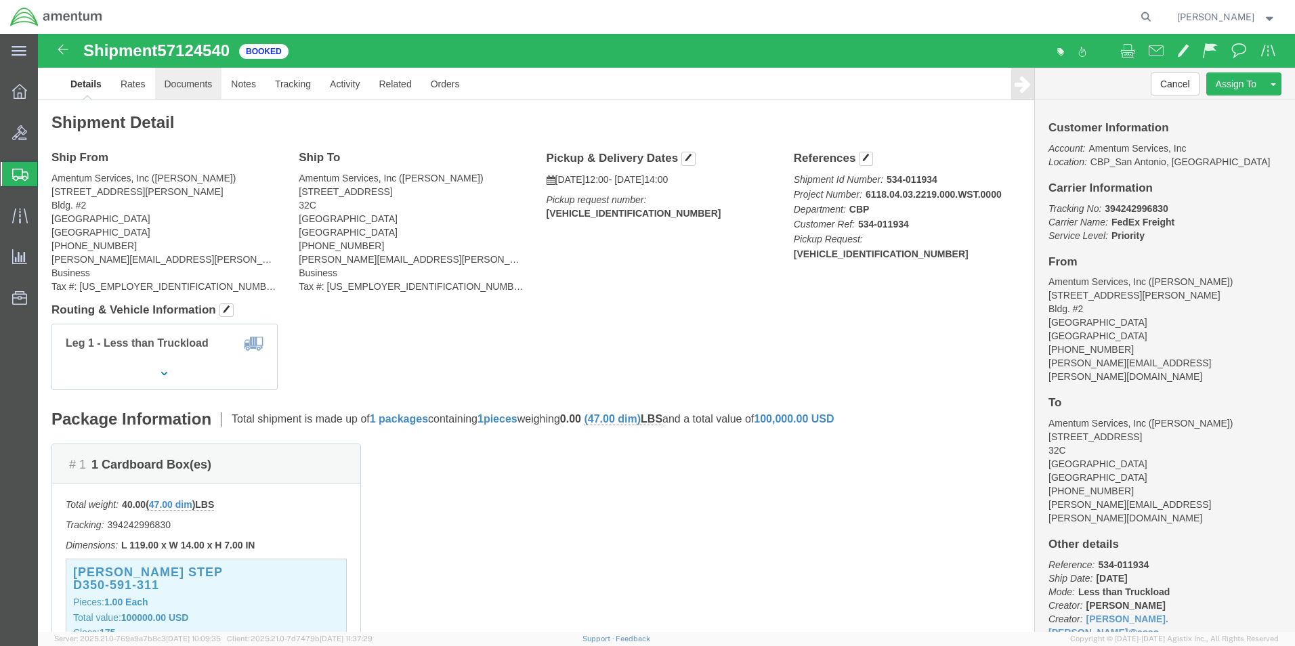
click link "Documents"
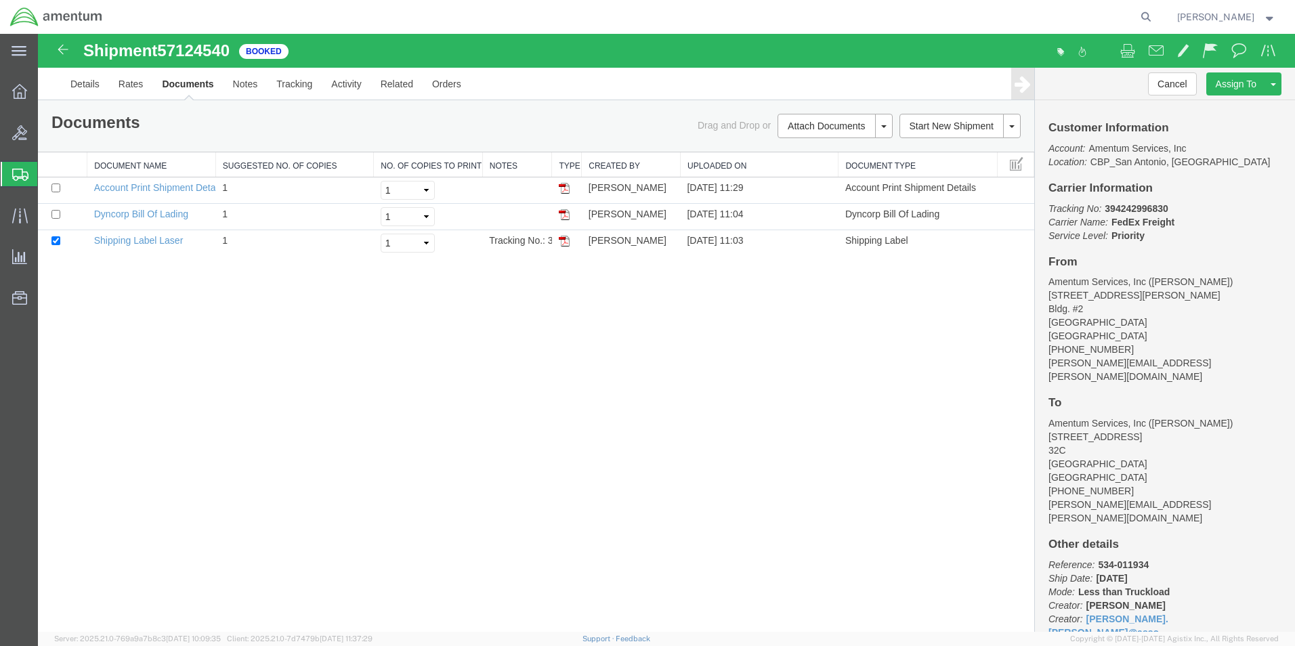
click at [565, 242] on img at bounding box center [564, 241] width 11 height 11
